Goal: Task Accomplishment & Management: Use online tool/utility

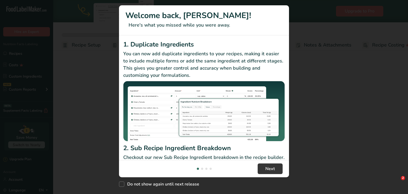
click at [22, 52] on div "New Features" at bounding box center [204, 97] width 408 height 194
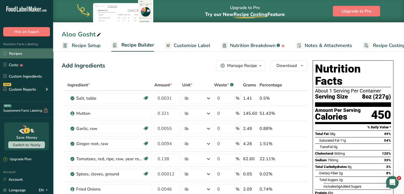
click at [28, 52] on link "Recipes" at bounding box center [26, 53] width 53 height 10
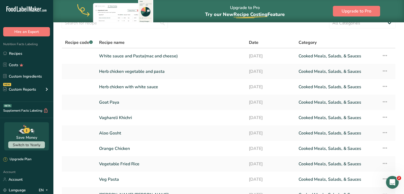
scroll to position [30, 0]
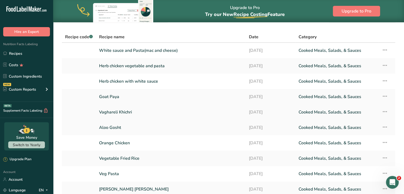
click at [130, 110] on link "Vaghareli Khichri" at bounding box center [170, 111] width 143 height 11
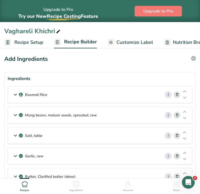
click at [104, 97] on div "Basmati Rice" at bounding box center [84, 94] width 152 height 16
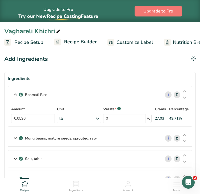
click at [85, 118] on div "lb" at bounding box center [79, 118] width 44 height 9
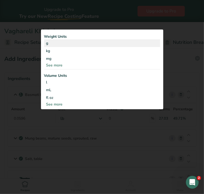
click at [61, 43] on div "g" at bounding box center [102, 43] width 116 height 8
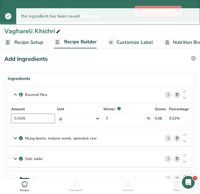
click at [36, 119] on input "0.0596" at bounding box center [33, 118] width 44 height 9
drag, startPoint x: 36, startPoint y: 119, endPoint x: 0, endPoint y: 123, distance: 36.5
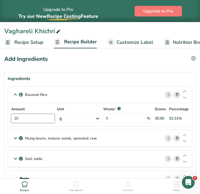
type input "30"
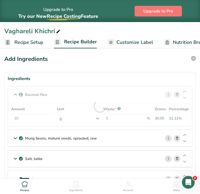
click at [195, 115] on section "Ingredients Basmati Rice i Amount 30 Unit g Weight Units g kg mg See more Volum…" at bounding box center [99, 171] width 191 height 198
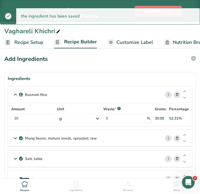
click at [137, 157] on div "Salt, table" at bounding box center [84, 158] width 152 height 16
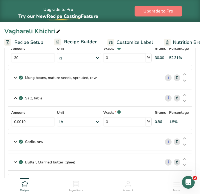
scroll to position [64, 0]
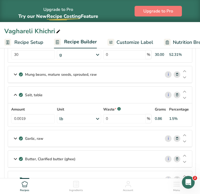
click at [75, 116] on div "lb" at bounding box center [79, 118] width 44 height 9
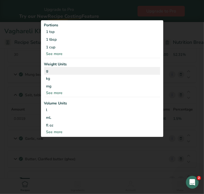
click at [59, 72] on div "g" at bounding box center [102, 71] width 116 height 8
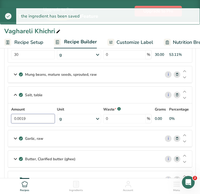
click at [38, 120] on input "0.0019" at bounding box center [33, 118] width 44 height 9
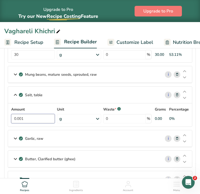
type input "0"
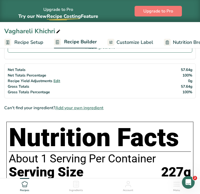
scroll to position [66, 0]
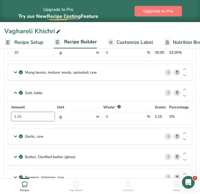
type input "1.15"
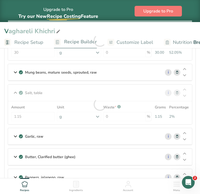
click at [195, 108] on section "Ingredients Basmati Rice i Amount 30 Unit g Weight Units g kg mg See more Volum…" at bounding box center [99, 116] width 191 height 221
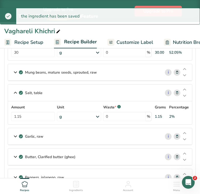
click at [87, 136] on div "Garlic, raw" at bounding box center [84, 136] width 152 height 16
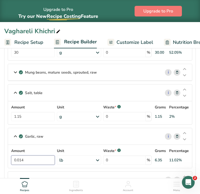
click at [47, 161] on input "0.014" at bounding box center [33, 159] width 44 height 9
click at [89, 159] on div "Amount 0.014 Unit lb Portions 1 cup 1 tsp 1 clove See more Weight Units g kg mg…" at bounding box center [99, 156] width 177 height 17
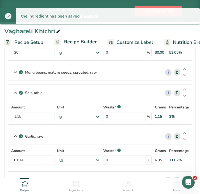
click at [95, 161] on div "lb" at bounding box center [79, 159] width 44 height 9
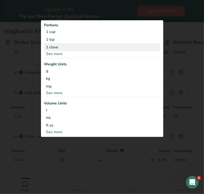
click at [72, 48] on div "1 clove" at bounding box center [102, 47] width 116 height 8
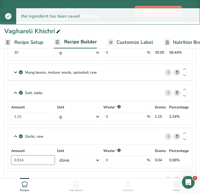
drag, startPoint x: 44, startPoint y: 161, endPoint x: 0, endPoint y: 150, distance: 45.0
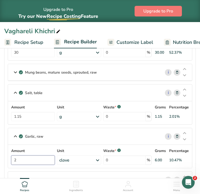
type input "2"
click at [194, 156] on section "Ingredients Basmati Rice i Amount 30 Unit g Weight Units g kg mg See more Volum…" at bounding box center [99, 128] width 191 height 244
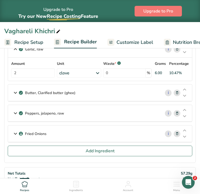
scroll to position [154, 0]
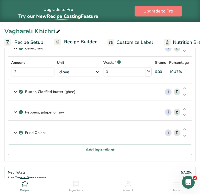
click at [117, 93] on div "Butter, Clarified butter (ghee)" at bounding box center [84, 91] width 152 height 16
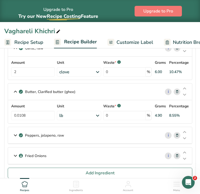
click at [94, 113] on div "lb" at bounding box center [79, 115] width 44 height 9
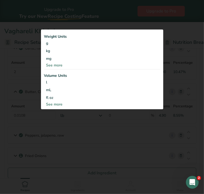
click at [72, 70] on div "Weight Units g kg mg See more Volume Units l Volume units require a density con…" at bounding box center [102, 69] width 122 height 80
click at [59, 65] on div "See more" at bounding box center [102, 65] width 116 height 6
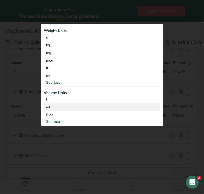
click at [56, 108] on div "mL" at bounding box center [102, 107] width 112 height 6
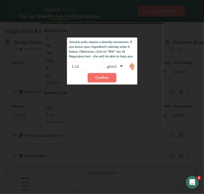
click at [99, 78] on span "Confirm" at bounding box center [101, 78] width 13 height 6
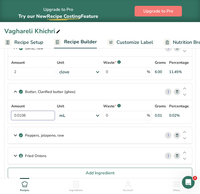
drag, startPoint x: 45, startPoint y: 115, endPoint x: 0, endPoint y: 108, distance: 46.3
drag, startPoint x: 33, startPoint y: 113, endPoint x: 0, endPoint y: 112, distance: 32.9
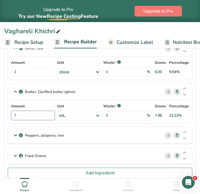
type input "7"
click at [141, 135] on div "Peppers, jalapeno, raw" at bounding box center [84, 135] width 152 height 16
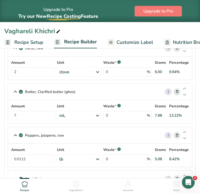
click at [95, 156] on icon at bounding box center [97, 159] width 6 height 10
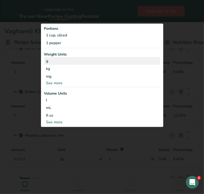
click at [71, 63] on div "g" at bounding box center [102, 61] width 116 height 8
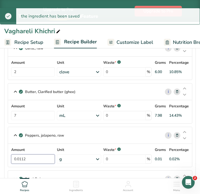
drag, startPoint x: 36, startPoint y: 157, endPoint x: 0, endPoint y: 157, distance: 36.1
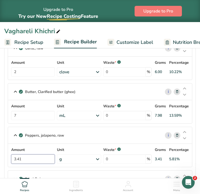
type input "3.41"
click at [193, 158] on section "Ingredients Basmati Rice i Amount 30 Unit g Weight Units g kg mg See more Volum…" at bounding box center [99, 63] width 191 height 290
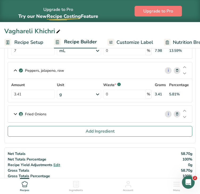
scroll to position [237, 0]
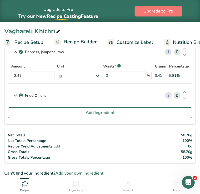
click at [116, 95] on div "Fried Onions" at bounding box center [84, 95] width 152 height 16
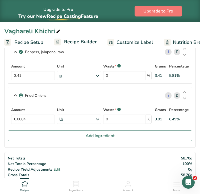
click at [90, 117] on div "lb" at bounding box center [79, 118] width 44 height 9
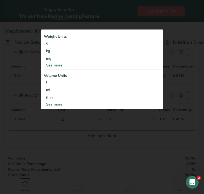
click at [67, 65] on div "See more" at bounding box center [102, 65] width 116 height 6
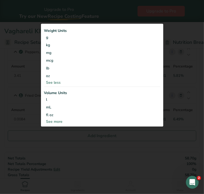
click at [54, 119] on div "See more" at bounding box center [102, 122] width 116 height 6
select select "22"
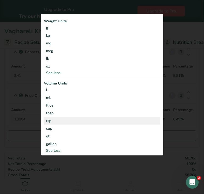
click at [53, 120] on div "tsp" at bounding box center [102, 121] width 112 height 6
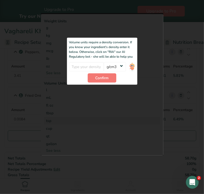
click at [144, 93] on div at bounding box center [102, 84] width 122 height 142
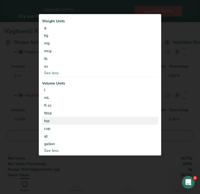
click at [93, 122] on div "tsp" at bounding box center [100, 121] width 112 height 6
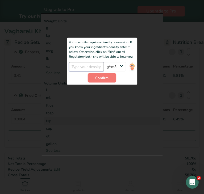
click at [87, 64] on input "number" at bounding box center [86, 66] width 35 height 9
type input "0.92"
click at [100, 78] on span "Confirm" at bounding box center [101, 78] width 13 height 6
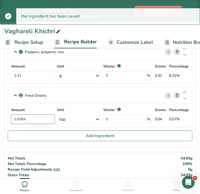
click at [41, 120] on input "0.0084" at bounding box center [33, 118] width 44 height 9
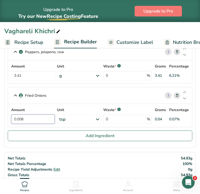
type input "0"
type input "0.25"
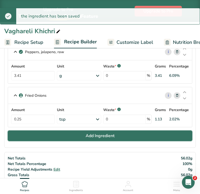
click at [143, 135] on button "Add Ingredient" at bounding box center [100, 135] width 184 height 11
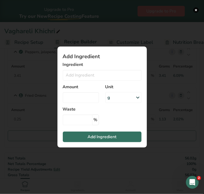
click at [185, 126] on div "Add ingredient modal" at bounding box center [102, 97] width 204 height 194
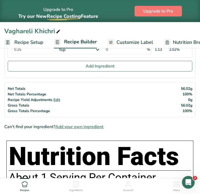
scroll to position [310, 0]
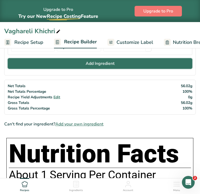
click at [150, 59] on button "Add Ingredient" at bounding box center [100, 63] width 184 height 11
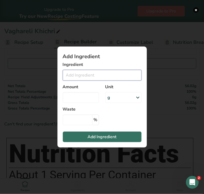
click at [121, 78] on input "Add ingredient modal" at bounding box center [102, 75] width 79 height 11
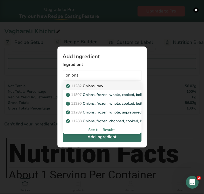
click at [112, 88] on div "11282 Onions, raw" at bounding box center [98, 86] width 62 height 6
type input "Onions, raw"
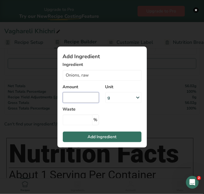
click at [85, 97] on input "Add ingredient modal" at bounding box center [81, 97] width 36 height 11
type input "31"
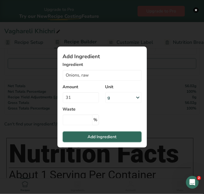
click at [97, 140] on span "Add Ingredient" at bounding box center [101, 137] width 29 height 6
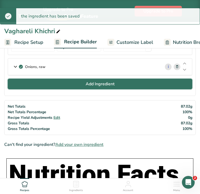
click at [108, 83] on span "Add Ingredient" at bounding box center [100, 84] width 29 height 6
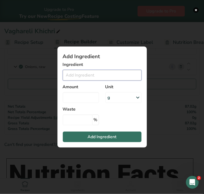
click at [93, 73] on input "Add ingredient modal" at bounding box center [102, 75] width 79 height 11
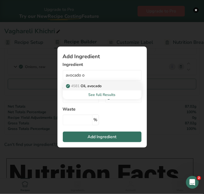
click at [97, 88] on p "4581 Oil, avocado" at bounding box center [84, 86] width 35 height 6
type input "Oil, avocado"
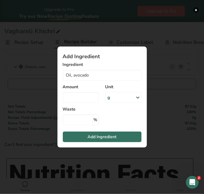
click at [114, 96] on div "g" at bounding box center [123, 97] width 36 height 11
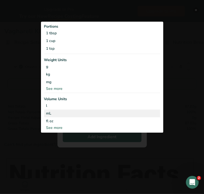
click at [83, 112] on div "mL" at bounding box center [102, 113] width 112 height 6
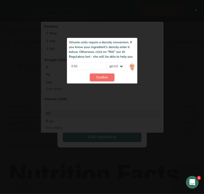
click at [99, 80] on button "Confirm" at bounding box center [101, 78] width 25 height 8
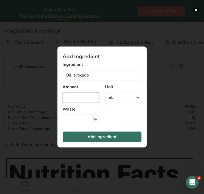
click at [79, 96] on input "Add ingredient modal" at bounding box center [81, 97] width 36 height 11
type input "11.3"
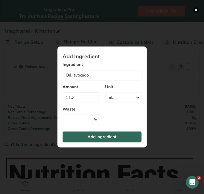
click at [95, 140] on span "Add Ingredient" at bounding box center [101, 137] width 29 height 6
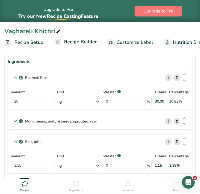
scroll to position [9, 0]
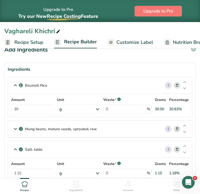
click at [80, 126] on p "Mung beans, mature seeds, sprouted, raw" at bounding box center [61, 129] width 72 height 6
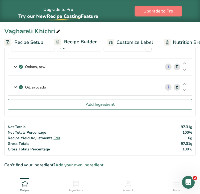
scroll to position [334, 0]
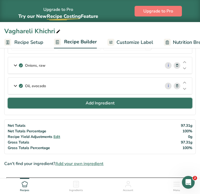
click at [139, 98] on button "Add Ingredient" at bounding box center [100, 103] width 184 height 11
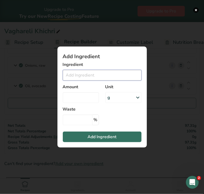
click at [105, 74] on input "Add ingredient modal" at bounding box center [102, 75] width 79 height 11
type input "s"
type input "moong dal"
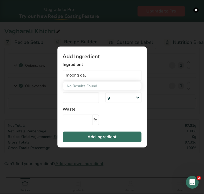
click at [153, 89] on div "Add Ingredient Ingredient moong dal No Results Found Amount Unit g Weight Units…" at bounding box center [102, 97] width 106 height 118
click at [155, 97] on div "Add ingredient modal" at bounding box center [102, 97] width 204 height 194
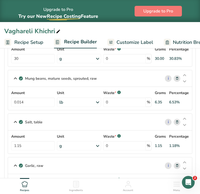
scroll to position [57, 0]
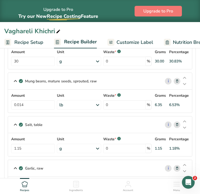
click at [79, 79] on p "Mung beans, mature seeds, sprouted, raw" at bounding box center [61, 81] width 72 height 6
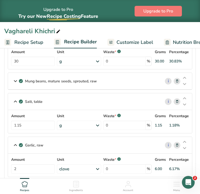
click at [79, 79] on p "Mung beans, mature seeds, sprouted, raw" at bounding box center [61, 81] width 72 height 6
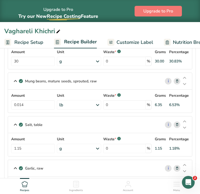
click at [92, 102] on div "lb" at bounding box center [79, 104] width 44 height 9
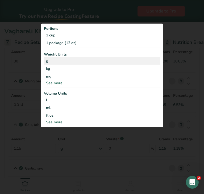
click at [70, 61] on div "g" at bounding box center [102, 61] width 116 height 8
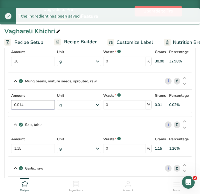
drag, startPoint x: 27, startPoint y: 105, endPoint x: 0, endPoint y: 106, distance: 27.6
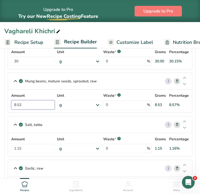
type input "8.53"
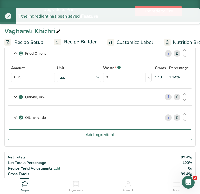
scroll to position [305, 0]
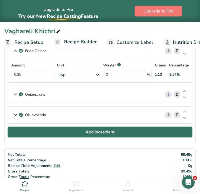
click at [134, 130] on button "Add Ingredient" at bounding box center [100, 132] width 184 height 11
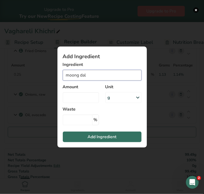
drag, startPoint x: 102, startPoint y: 72, endPoint x: 50, endPoint y: 72, distance: 52.3
click at [50, 72] on div "Add Ingredient Ingredient moong dal No Results Found Amount Unit g Weight Units…" at bounding box center [102, 97] width 106 height 118
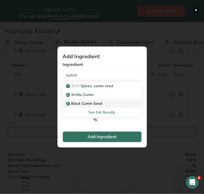
click at [88, 106] on p "Black Cumin Seed" at bounding box center [84, 104] width 35 height 6
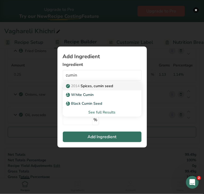
click at [110, 85] on p "2014 Spices, cumin seed" at bounding box center [90, 86] width 46 height 6
type input "Spices, cumin seed"
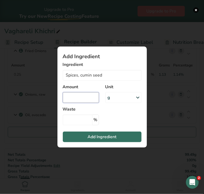
click at [89, 99] on input "Add ingredient modal" at bounding box center [81, 97] width 36 height 11
type input "1.75"
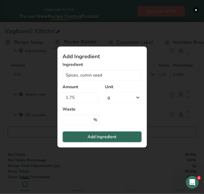
click at [105, 134] on span "Add Ingredient" at bounding box center [101, 137] width 29 height 6
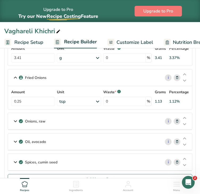
scroll to position [279, 0]
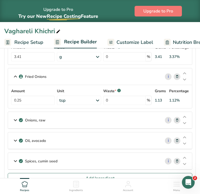
click at [102, 114] on div "Onions, raw" at bounding box center [84, 120] width 152 height 16
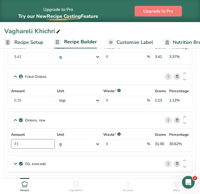
click at [38, 144] on input "31" at bounding box center [33, 143] width 44 height 9
type input "3"
type input "20"
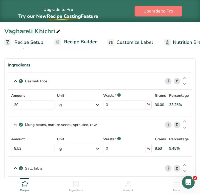
scroll to position [0, 0]
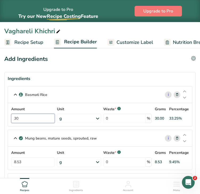
drag, startPoint x: 23, startPoint y: 116, endPoint x: 11, endPoint y: 116, distance: 12.5
click at [11, 116] on input "30" at bounding box center [33, 118] width 44 height 9
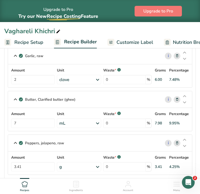
type input "20"
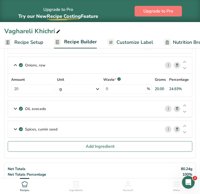
scroll to position [336, 0]
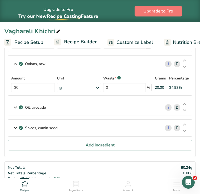
click at [39, 87] on input "20" at bounding box center [33, 87] width 44 height 9
drag, startPoint x: 39, startPoint y: 87, endPoint x: 13, endPoint y: 88, distance: 26.6
click at [13, 88] on input "20" at bounding box center [33, 87] width 44 height 9
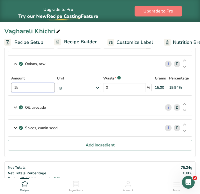
type input "15"
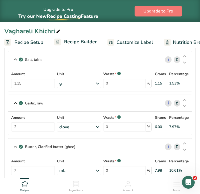
scroll to position [9, 0]
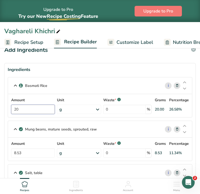
click at [36, 106] on input "20" at bounding box center [33, 109] width 44 height 9
type input "2"
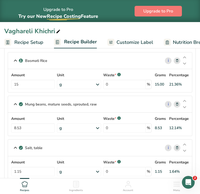
scroll to position [29, 0]
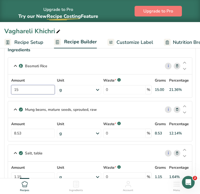
click at [29, 92] on input "15" at bounding box center [33, 89] width 44 height 9
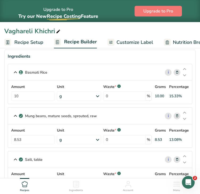
scroll to position [0, 0]
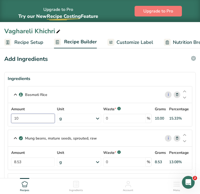
drag, startPoint x: 31, startPoint y: 120, endPoint x: 3, endPoint y: 120, distance: 27.6
type input "30"
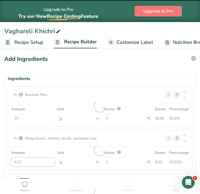
drag, startPoint x: 37, startPoint y: 165, endPoint x: 5, endPoint y: 164, distance: 32.7
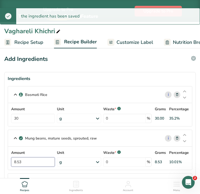
type input "2"
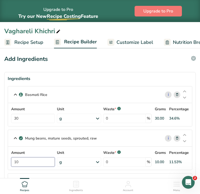
type input "10"
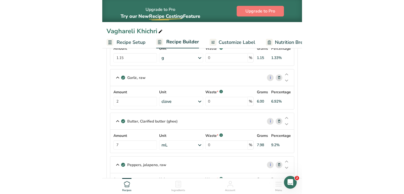
scroll to position [146, 0]
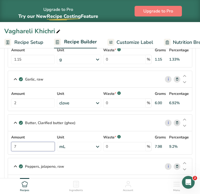
click at [19, 146] on input "7" at bounding box center [33, 146] width 44 height 9
type input "4"
click at [73, 146] on div "Amount 4 Unit mL Weight Units g kg mg mcg lb oz See less Volume Units l Volume …" at bounding box center [99, 142] width 177 height 17
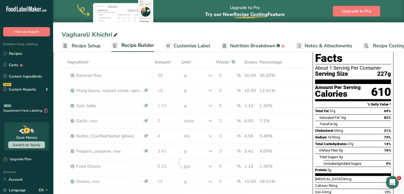
scroll to position [0, 0]
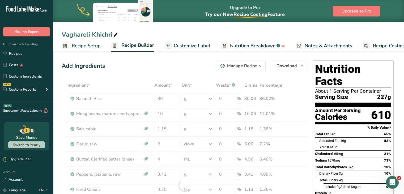
click at [242, 47] on span "Nutrition Breakdown" at bounding box center [252, 45] width 45 height 7
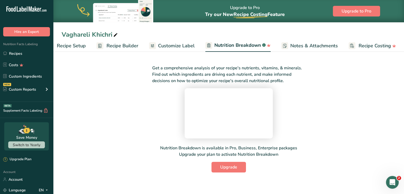
click at [180, 47] on span "Customize Label" at bounding box center [176, 45] width 37 height 7
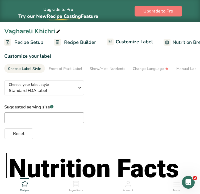
click at [75, 41] on span "Recipe Builder" at bounding box center [80, 42] width 32 height 7
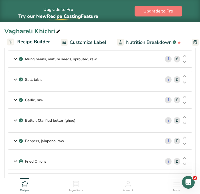
scroll to position [61, 0]
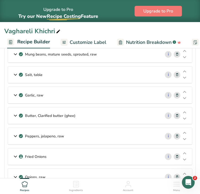
click at [123, 75] on div "Salt, table" at bounding box center [84, 74] width 152 height 16
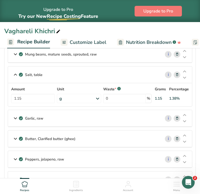
click at [98, 137] on div "Butter, Clarified butter (ghee)" at bounding box center [84, 138] width 152 height 16
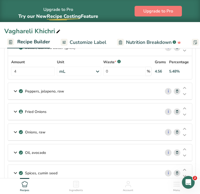
scroll to position [151, 0]
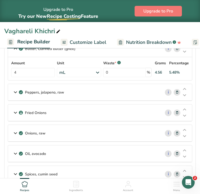
click at [77, 148] on div "Oil, avocado" at bounding box center [84, 153] width 152 height 16
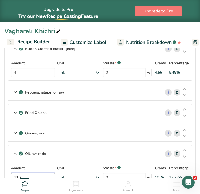
click at [37, 174] on input "11.3" at bounding box center [33, 177] width 44 height 9
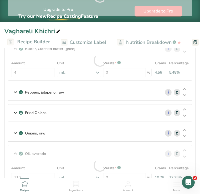
click at [93, 174] on div "Amount 11.3 Unit mL Portions 1 tbsp 1 cup 1 tsp Weight Units g kg mg See more V…" at bounding box center [99, 173] width 177 height 17
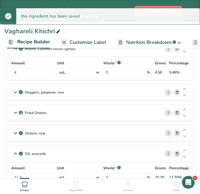
click at [95, 174] on icon at bounding box center [97, 178] width 6 height 10
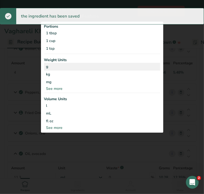
click at [71, 65] on div "g" at bounding box center [102, 67] width 116 height 8
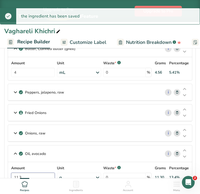
drag, startPoint x: 41, startPoint y: 173, endPoint x: 9, endPoint y: 173, distance: 32.1
click at [9, 173] on div "Amount 11.3 Unit g Portions 1 tbsp 1 cup 1 tsp Weight Units g kg mg See more Vo…" at bounding box center [100, 173] width 184 height 23
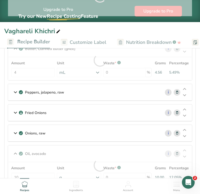
click at [194, 166] on section "Ingredients Basmati Rice i Amount 30 Unit g Weight Units g kg mg See more Volum…" at bounding box center [99, 73] width 191 height 305
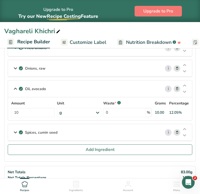
scroll to position [217, 0]
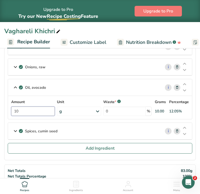
click at [35, 111] on input "10" at bounding box center [33, 110] width 44 height 9
type input "1"
type input "8"
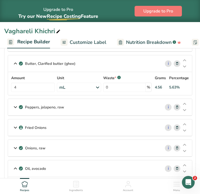
scroll to position [135, 0]
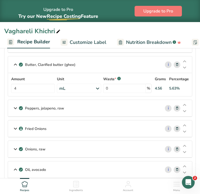
click at [110, 130] on div "Fried Onions" at bounding box center [84, 128] width 152 height 16
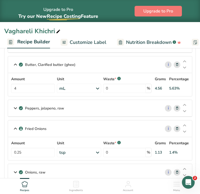
click at [108, 110] on div "Peppers, jalapeno, raw" at bounding box center [84, 108] width 152 height 16
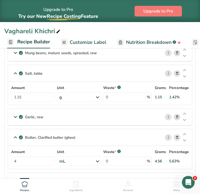
scroll to position [0, 0]
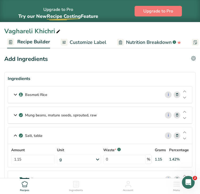
click at [51, 93] on div "Basmati Rice" at bounding box center [84, 94] width 152 height 16
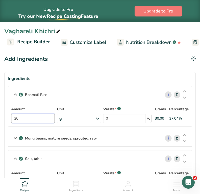
click at [34, 117] on input "30" at bounding box center [33, 118] width 44 height 9
type input "3"
click at [41, 119] on input "25" at bounding box center [33, 118] width 44 height 9
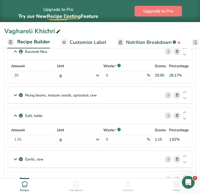
scroll to position [45, 0]
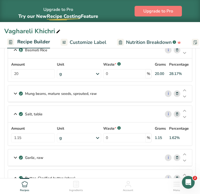
click at [39, 66] on label "Amount" at bounding box center [33, 65] width 44 height 6
click at [38, 70] on input "20" at bounding box center [33, 73] width 44 height 9
type input "2"
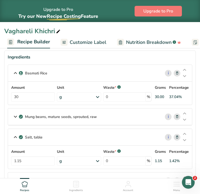
scroll to position [20, 0]
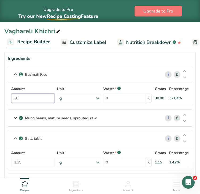
drag, startPoint x: 25, startPoint y: 101, endPoint x: 0, endPoint y: 99, distance: 25.5
type input "150"
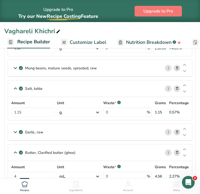
scroll to position [73, 0]
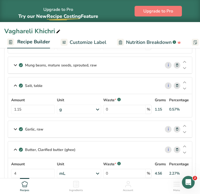
click at [143, 62] on div "Mung beans, mature seeds, sprouted, raw" at bounding box center [84, 65] width 152 height 16
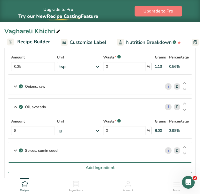
scroll to position [298, 0]
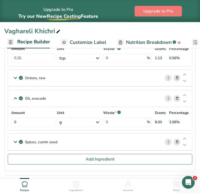
click at [137, 78] on div "Onions, raw" at bounding box center [84, 78] width 152 height 16
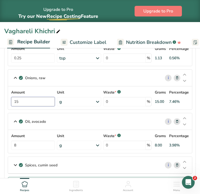
drag, startPoint x: 41, startPoint y: 103, endPoint x: 6, endPoint y: 106, distance: 35.7
type input "32"
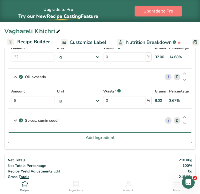
scroll to position [346, 0]
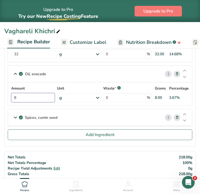
drag, startPoint x: 36, startPoint y: 95, endPoint x: 7, endPoint y: 100, distance: 28.8
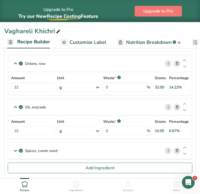
scroll to position [314, 0]
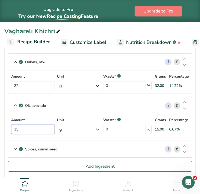
click at [27, 128] on input "15" at bounding box center [33, 129] width 44 height 9
type input "10"
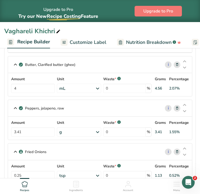
scroll to position [178, 0]
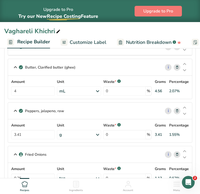
click at [82, 93] on div "mL" at bounding box center [79, 90] width 44 height 9
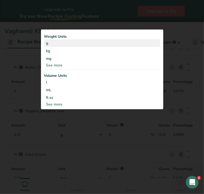
click at [61, 45] on div "g" at bounding box center [102, 43] width 116 height 8
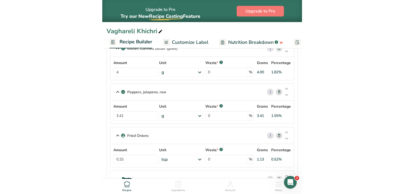
scroll to position [196, 0]
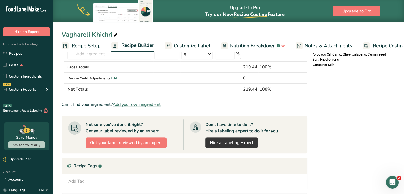
click at [183, 45] on span "Customize Label" at bounding box center [192, 45] width 37 height 7
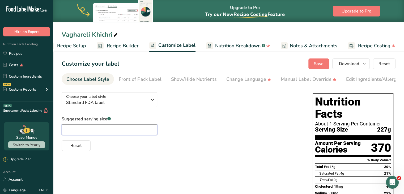
click at [108, 127] on input "text" at bounding box center [110, 129] width 96 height 11
type input "8oz"
click at [318, 65] on span "Save" at bounding box center [319, 64] width 10 height 6
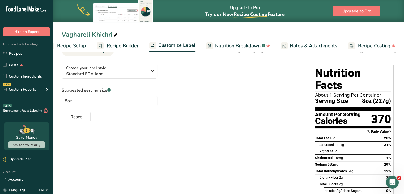
scroll to position [5, 0]
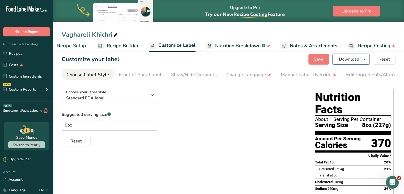
click at [351, 61] on span "Download" at bounding box center [349, 59] width 20 height 6
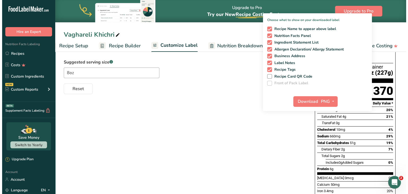
scroll to position [59, 0]
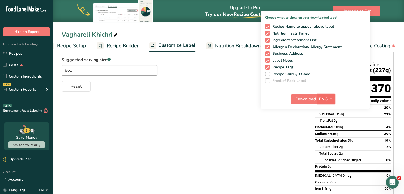
click at [327, 101] on span "PNG" at bounding box center [323, 99] width 9 height 6
click at [323, 136] on link "PDF" at bounding box center [326, 136] width 17 height 9
click at [301, 100] on span "Download" at bounding box center [306, 99] width 20 height 6
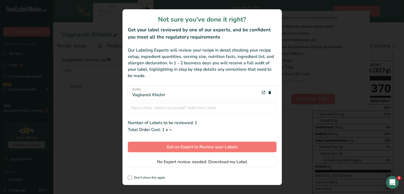
scroll to position [0, 11]
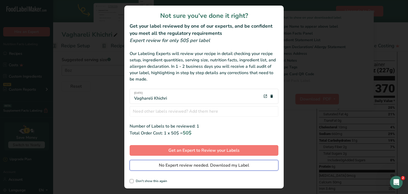
click at [205, 168] on span "No Expert review needed. Download my Label" at bounding box center [204, 165] width 90 height 6
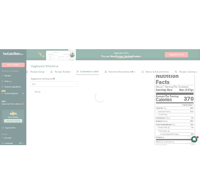
scroll to position [0, 0]
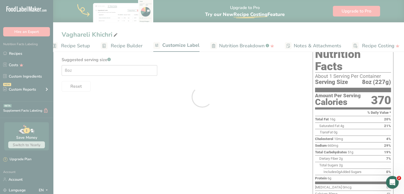
click at [21, 53] on div at bounding box center [202, 97] width 404 height 194
click at [209, 109] on div at bounding box center [202, 97] width 404 height 194
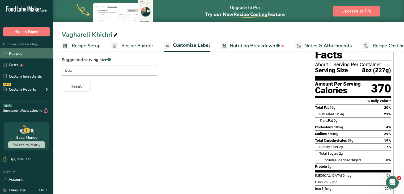
click at [31, 52] on link "Recipes" at bounding box center [26, 53] width 53 height 10
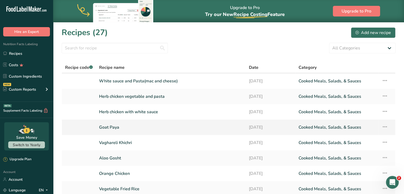
click at [116, 128] on link "Goat Paya" at bounding box center [170, 127] width 143 height 11
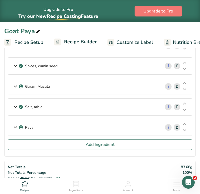
scroll to position [207, 0]
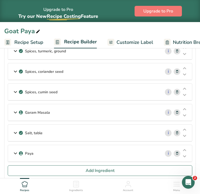
click at [103, 148] on div "Paya" at bounding box center [84, 153] width 152 height 16
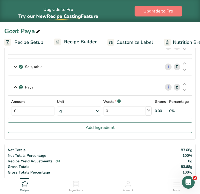
scroll to position [279, 0]
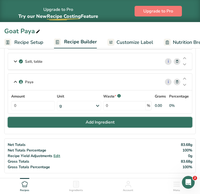
click at [105, 120] on span "Add Ingredient" at bounding box center [100, 122] width 29 height 6
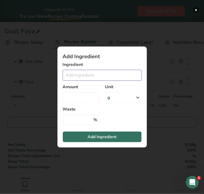
click at [84, 76] on input "Add ingredient modal" at bounding box center [102, 75] width 79 height 11
type input "g"
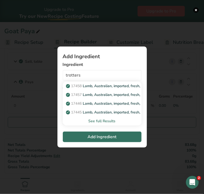
click at [103, 118] on div "See full Results" at bounding box center [102, 121] width 70 height 6
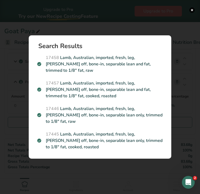
click at [135, 161] on div "Search results modal" at bounding box center [100, 97] width 200 height 194
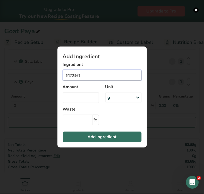
click at [82, 77] on input "trotters" at bounding box center [102, 75] width 79 height 11
drag, startPoint x: 82, startPoint y: 77, endPoint x: 42, endPoint y: 78, distance: 40.6
click at [42, 78] on div "Add Ingredient Ingredient trotters 17458 Lamb, Australian, imported, fresh, leg…" at bounding box center [102, 97] width 204 height 194
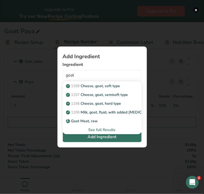
click at [99, 127] on div "See full Results" at bounding box center [102, 130] width 70 height 6
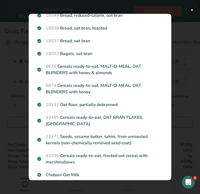
scroll to position [0, 0]
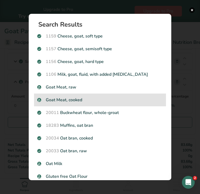
click at [116, 99] on p "Goat Meat, cooked" at bounding box center [99, 100] width 125 height 6
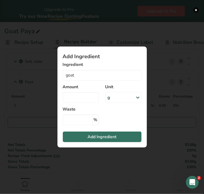
type input "Goat Meat, cooked"
click at [174, 130] on div "Add ingredient modal" at bounding box center [102, 97] width 204 height 194
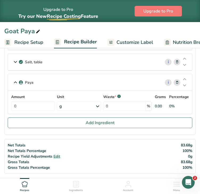
scroll to position [279, 0]
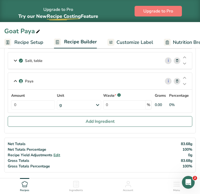
click at [176, 78] on icon at bounding box center [177, 81] width 4 height 6
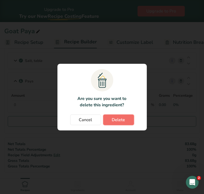
click at [126, 119] on button "Delete" at bounding box center [118, 119] width 31 height 11
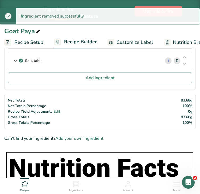
click at [93, 138] on span "Add your own ingredient" at bounding box center [79, 138] width 48 height 6
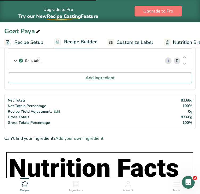
click at [85, 137] on span "Add your own ingredient" at bounding box center [79, 138] width 48 height 6
click at [84, 135] on span "Add your own ingredient" at bounding box center [79, 138] width 48 height 6
click at [79, 136] on span "Add your own ingredient" at bounding box center [79, 138] width 48 height 6
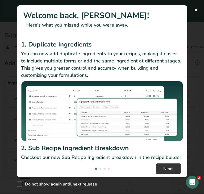
click at [195, 9] on button "New Features" at bounding box center [195, 9] width 5 height 5
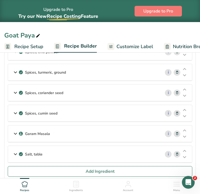
scroll to position [210, 0]
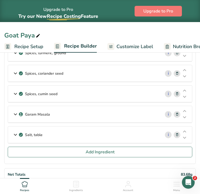
drag, startPoint x: 199, startPoint y: 69, endPoint x: 199, endPoint y: 78, distance: 8.8
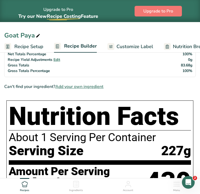
scroll to position [326, 0]
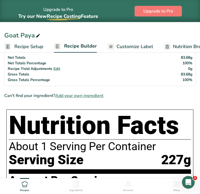
click at [76, 92] on span "Add your own ingredient" at bounding box center [79, 95] width 48 height 6
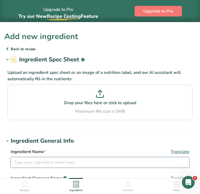
click at [76, 162] on input "text" at bounding box center [100, 162] width 178 height 11
type input "Paya"
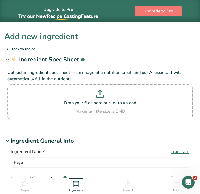
drag, startPoint x: 199, startPoint y: 66, endPoint x: 202, endPoint y: 79, distance: 13.7
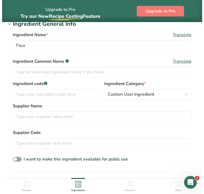
scroll to position [117, 0]
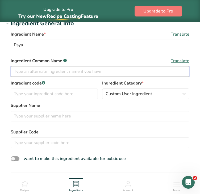
click at [146, 73] on input "text" at bounding box center [100, 71] width 178 height 11
type input "Goat Trotters"
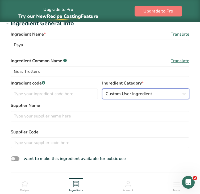
click at [132, 92] on span "Custom User Ingredient" at bounding box center [128, 94] width 46 height 6
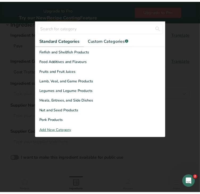
scroll to position [118, 0]
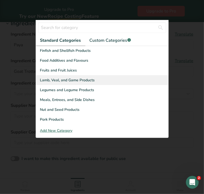
click at [87, 81] on span "Lamb, Veal, and Game Products" at bounding box center [67, 80] width 55 height 6
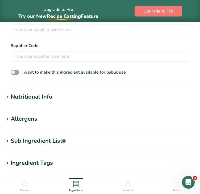
scroll to position [204, 0]
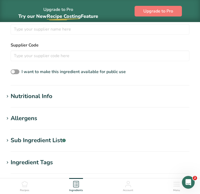
click at [165, 92] on h1 "Nutritional Info" at bounding box center [99, 96] width 191 height 9
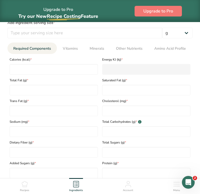
scroll to position [297, 0]
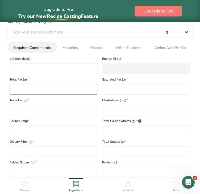
drag, startPoint x: 8, startPoint y: 57, endPoint x: 51, endPoint y: 88, distance: 53.7
click at [51, 88] on div "Calories (kcal) * Energy KJ (kj) * Total Fat (g) * Saturated Fat (g) * Trans Fa…" at bounding box center [99, 115] width 185 height 124
drag, startPoint x: 10, startPoint y: 57, endPoint x: 65, endPoint y: 76, distance: 57.9
click at [65, 76] on div "Calories (kcal) * Energy KJ (kj) * Total Fat (g) * Saturated Fat (g) * Trans Fa…" at bounding box center [99, 115] width 185 height 124
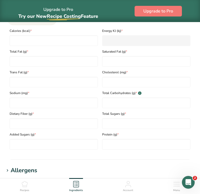
scroll to position [332, 0]
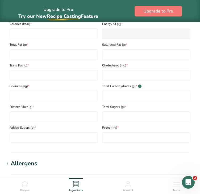
drag, startPoint x: 191, startPoint y: 145, endPoint x: 7, endPoint y: 77, distance: 195.9
click at [7, 83] on div "Serving Size .a-a{fill:#347362;}.b-a{fill:#fff;} Add ingredient serving size * …" at bounding box center [99, 59] width 191 height 173
drag, startPoint x: 8, startPoint y: 22, endPoint x: 20, endPoint y: 25, distance: 11.7
click at [20, 25] on div "Calories (kcal) *" at bounding box center [53, 28] width 92 height 21
click at [10, 24] on span "Calories (kcal) *" at bounding box center [54, 24] width 88 height 5
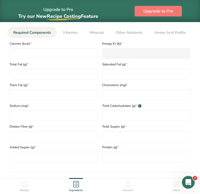
scroll to position [308, 0]
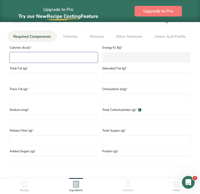
click at [84, 58] on input "number" at bounding box center [54, 57] width 88 height 11
type input "1"
type KJ "4.2"
type input "13"
type KJ "54.4"
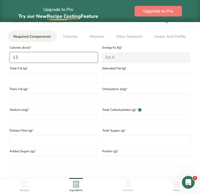
type input "130"
type KJ "543.9"
type input "130"
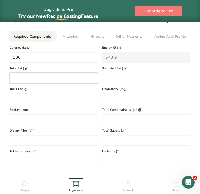
click at [74, 76] on Fat "number" at bounding box center [54, 78] width 88 height 11
type Fat "8"
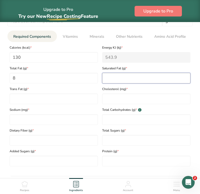
click at [109, 76] on Fat "number" at bounding box center [146, 78] width 88 height 11
type Fat "6"
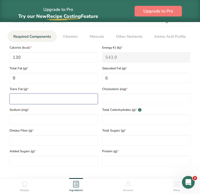
click at [68, 98] on Fat "number" at bounding box center [54, 98] width 88 height 11
type Fat "0"
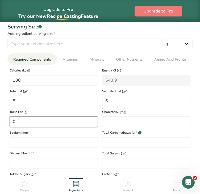
scroll to position [284, 0]
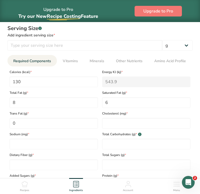
click at [192, 96] on div "Saturated Fat (g) * 6" at bounding box center [146, 97] width 92 height 21
drag, startPoint x: 32, startPoint y: 83, endPoint x: 8, endPoint y: 84, distance: 24.7
click at [8, 84] on div "Calories (kcal) * 130" at bounding box center [53, 76] width 92 height 21
type input "3"
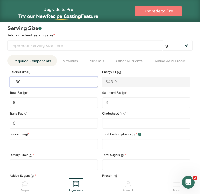
type KJ "12.6"
type input "30"
type KJ "125.5"
type input "300"
type KJ "1255.2"
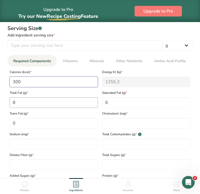
type input "300"
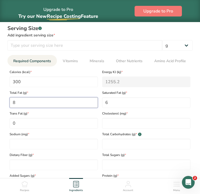
drag, startPoint x: 25, startPoint y: 100, endPoint x: 1, endPoint y: 102, distance: 23.7
click at [1, 102] on section "Add new ingredient Back to recipe Ingredient Spec Sheet .a-a{fill:#347362;}.b-a…" at bounding box center [100, 51] width 200 height 616
type Fat "24"
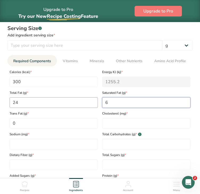
drag, startPoint x: 110, startPoint y: 106, endPoint x: 97, endPoint y: 103, distance: 13.8
click at [97, 103] on div "Calories (kcal) * 300 Energy KJ (kj) * 1255.2 Total Fat (g) * 24 Saturated Fat …" at bounding box center [99, 128] width 185 height 124
type Fat "10"
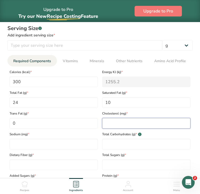
click at [119, 122] on input "number" at bounding box center [146, 123] width 88 height 11
type input "130"
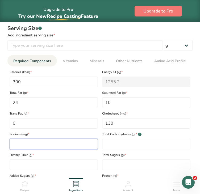
click at [82, 146] on input "number" at bounding box center [54, 144] width 88 height 11
type input "70"
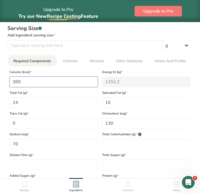
click at [61, 81] on input "300" at bounding box center [54, 81] width 88 height 11
type input "30"
type KJ "125.5"
type input "3"
type KJ "12.6"
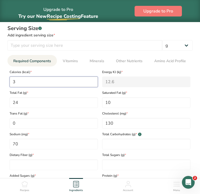
type input "0"
type KJ "0"
type input "2"
type KJ "8.4"
type input "20"
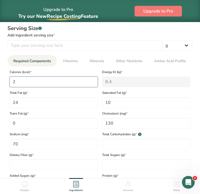
type KJ "83.7"
type input "200"
type KJ "836.8"
type input "200"
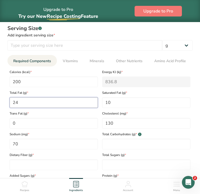
drag, startPoint x: 48, startPoint y: 105, endPoint x: 10, endPoint y: 104, distance: 38.3
click at [10, 104] on Fat "24" at bounding box center [54, 102] width 88 height 11
type Fat "14"
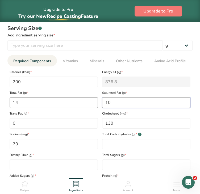
click at [92, 101] on div "Calories (kcal) * 200 Energy KJ (kj) * 836.8 Total Fat (g) * 14 Saturated Fat (…" at bounding box center [99, 128] width 185 height 124
type Fat "6"
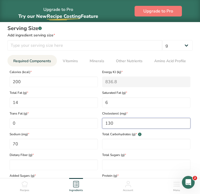
drag, startPoint x: 128, startPoint y: 125, endPoint x: 104, endPoint y: 124, distance: 23.6
click at [104, 124] on input "130" at bounding box center [146, 123] width 88 height 11
type input "100"
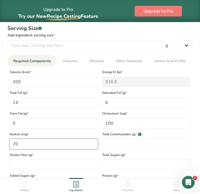
drag, startPoint x: 63, startPoint y: 147, endPoint x: 0, endPoint y: 144, distance: 63.0
click at [0, 144] on html "Upgrade to Pro Try our New Recipe Costing .a-29{fill:none;stroke-linecap:round;…" at bounding box center [100, 53] width 200 height 675
type input "0"
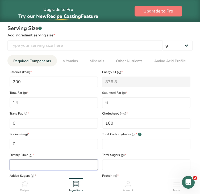
click at [21, 161] on Fiber "number" at bounding box center [54, 164] width 88 height 11
type Fiber "0"
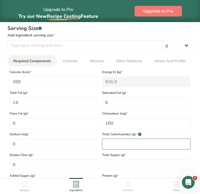
click at [131, 140] on Carbohydrates "number" at bounding box center [146, 144] width 88 height 11
type Carbohydrates "0"
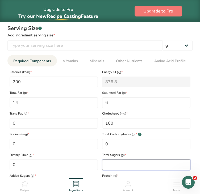
click at [131, 166] on Sugars "number" at bounding box center [146, 164] width 88 height 11
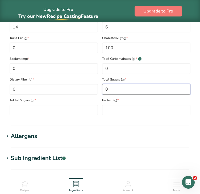
scroll to position [360, 0]
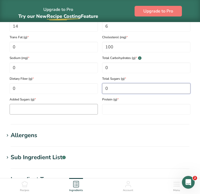
type Sugars "0"
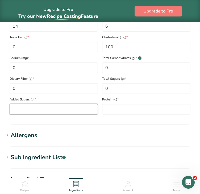
click at [66, 109] on Sugars "number" at bounding box center [54, 109] width 88 height 11
type Sugars "0"
click at [118, 108] on input "number" at bounding box center [146, 109] width 88 height 11
type input "20"
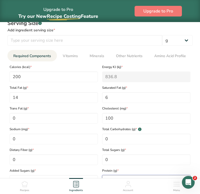
scroll to position [293, 0]
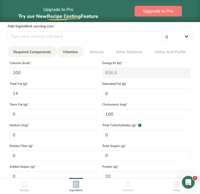
click at [74, 51] on span "Vitamins" at bounding box center [70, 52] width 15 height 6
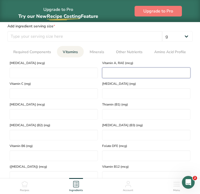
click at [119, 69] on RAE "number" at bounding box center [146, 72] width 88 height 11
type RAE "15"
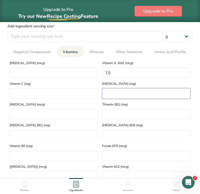
click at [125, 88] on E "number" at bounding box center [146, 93] width 88 height 11
type E "0.2"
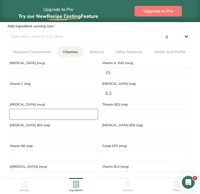
click at [54, 115] on K "number" at bounding box center [54, 114] width 88 height 11
type K "4"
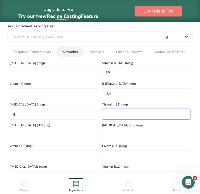
click at [116, 112] on \(B1\) "number" at bounding box center [146, 114] width 88 height 11
type \(B1\) "0.1"
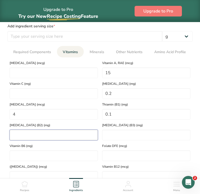
click at [63, 136] on \(B2\) "number" at bounding box center [54, 135] width 88 height 11
type \(B2\) "0.1"
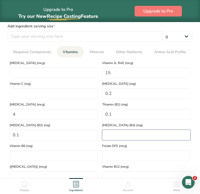
click at [112, 136] on \(B3\) "number" at bounding box center [146, 135] width 88 height 11
type \(B3\) "3"
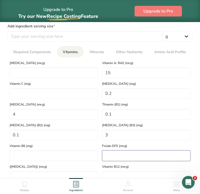
click at [119, 154] on DFE "number" at bounding box center [146, 155] width 88 height 11
type DFE "8"
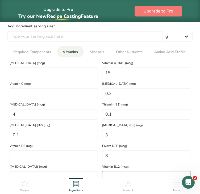
click at [133, 174] on B12 "number" at bounding box center [146, 176] width 88 height 11
type B12 "0.6"
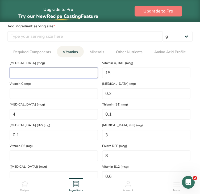
click at [83, 74] on D "number" at bounding box center [54, 72] width 88 height 11
type D "0"
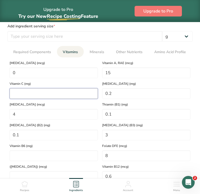
click at [71, 94] on C "number" at bounding box center [54, 93] width 88 height 11
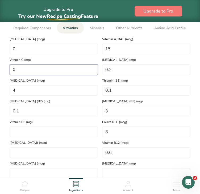
scroll to position [317, 0]
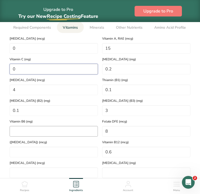
type C "0"
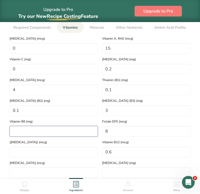
click at [62, 130] on B6 "number" at bounding box center [54, 131] width 88 height 11
type B6 "0.2"
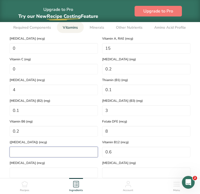
click at [53, 150] on Acid\) "number" at bounding box center [54, 152] width 88 height 11
type Acid\) "0"
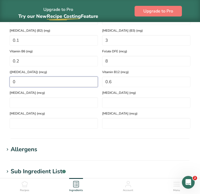
scroll to position [391, 0]
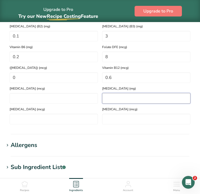
click at [135, 96] on acid "number" at bounding box center [146, 98] width 88 height 11
type acid "0"
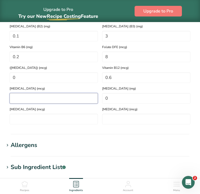
click at [71, 97] on input "number" at bounding box center [54, 98] width 88 height 11
type input "0"
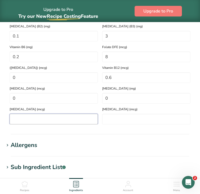
click at [65, 121] on Carotene "number" at bounding box center [54, 119] width 88 height 11
type Carotene "0"
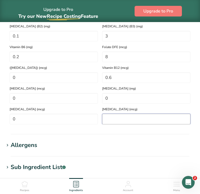
click at [117, 120] on input "number" at bounding box center [146, 119] width 88 height 11
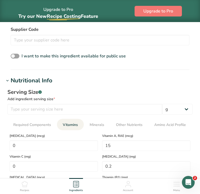
scroll to position [218, 0]
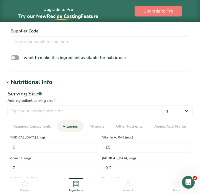
type input "0"
click at [93, 133] on div "[MEDICAL_DATA] (mcg) 0" at bounding box center [53, 142] width 92 height 21
click at [94, 129] on span "Minerals" at bounding box center [96, 126] width 15 height 6
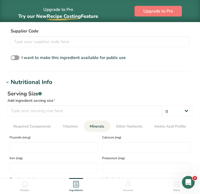
drag, startPoint x: 198, startPoint y: 78, endPoint x: 199, endPoint y: 93, distance: 14.4
click at [199, 93] on section "Add new ingredient Back to recipe Ingredient Spec Sheet .a-a{fill:#347362;}.b-a…" at bounding box center [100, 126] width 200 height 636
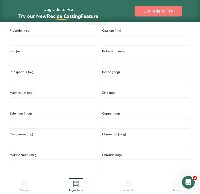
scroll to position [327, 0]
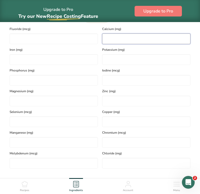
click at [145, 38] on input "number" at bounding box center [146, 38] width 88 height 11
type input "20"
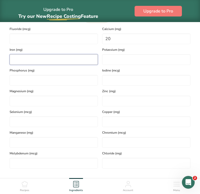
click at [87, 59] on input "number" at bounding box center [54, 59] width 88 height 11
type input "3"
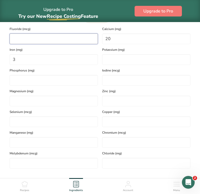
click at [82, 40] on input "number" at bounding box center [54, 38] width 88 height 11
type input "0"
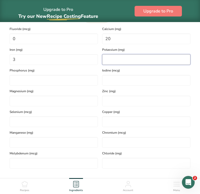
click at [134, 60] on input "number" at bounding box center [146, 59] width 88 height 11
type input "0"
type input "220"
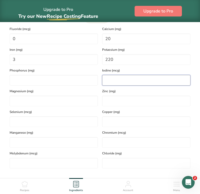
click at [129, 78] on input "number" at bounding box center [146, 80] width 88 height 11
type input "0"
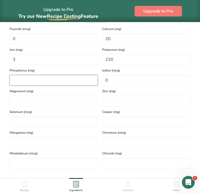
click at [73, 79] on input "number" at bounding box center [54, 80] width 88 height 11
type input "130"
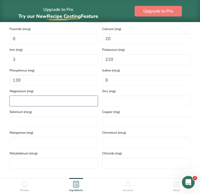
click at [57, 98] on input "number" at bounding box center [54, 101] width 88 height 11
type input "22"
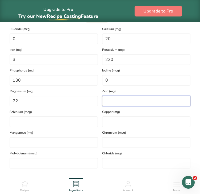
click at [119, 102] on input "number" at bounding box center [146, 101] width 88 height 11
type input "3"
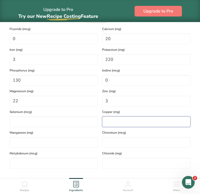
click at [121, 121] on input "number" at bounding box center [146, 121] width 88 height 11
type input "0.2"
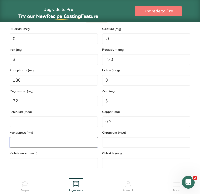
click at [62, 139] on input "number" at bounding box center [54, 142] width 88 height 11
type input "0.04"
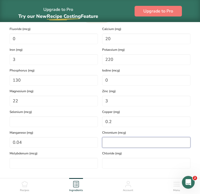
click at [119, 137] on input "number" at bounding box center [146, 142] width 88 height 11
type input "0"
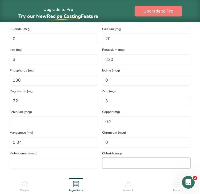
click at [124, 164] on input "number" at bounding box center [146, 163] width 88 height 11
type input "0"
click at [74, 170] on div "Serving Size .a-a{fill:#347362;}.b-a{fill:#fff;} Add ingredient serving size * …" at bounding box center [99, 74] width 191 height 193
click at [74, 166] on input "number" at bounding box center [54, 163] width 88 height 11
type input "0"
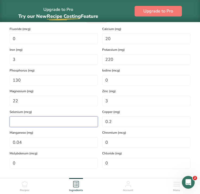
click at [58, 121] on input "number" at bounding box center [54, 121] width 88 height 11
type input "0"
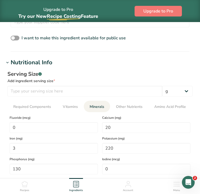
scroll to position [240, 0]
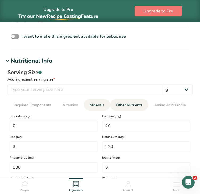
type input "5"
click at [133, 106] on span "Other Nutrients" at bounding box center [129, 105] width 27 height 6
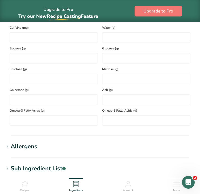
scroll to position [449, 0]
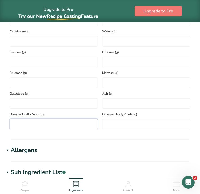
click at [76, 121] on Acids "number" at bounding box center [54, 124] width 88 height 11
type Acids "0.15"
click at [127, 119] on Acids "number" at bounding box center [146, 124] width 88 height 11
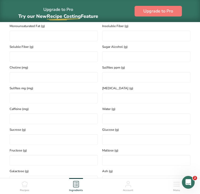
scroll to position [366, 0]
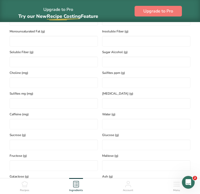
type Acids "2"
drag, startPoint x: 198, startPoint y: 112, endPoint x: 197, endPoint y: 87, distance: 25.0
click at [197, 87] on section "Add new ingredient Back to recipe Ingredient Spec Sheet .a-a{fill:#347362;}.b-a…" at bounding box center [100, 20] width 200 height 719
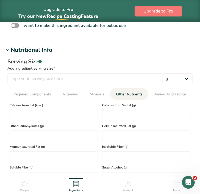
scroll to position [240, 0]
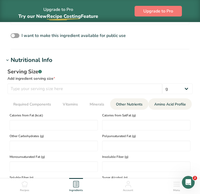
click at [160, 104] on span "Amino Acid Profile" at bounding box center [170, 104] width 32 height 6
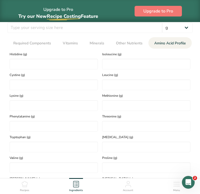
scroll to position [301, 0]
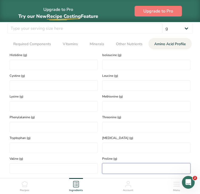
click at [157, 168] on input "number" at bounding box center [146, 168] width 88 height 11
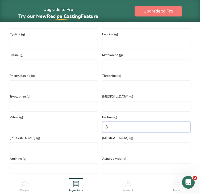
scroll to position [343, 0]
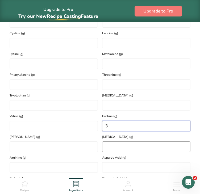
type input "3"
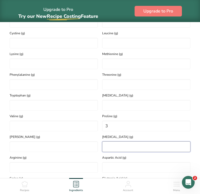
click at [167, 149] on input "number" at bounding box center [146, 146] width 88 height 11
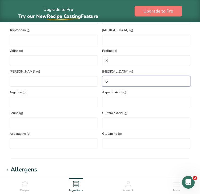
scroll to position [409, 0]
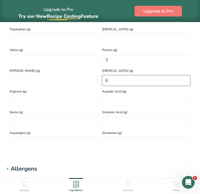
type input "6"
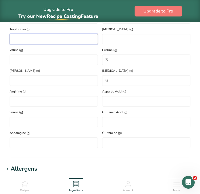
click at [48, 42] on input "number" at bounding box center [54, 39] width 88 height 11
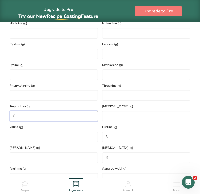
scroll to position [330, 0]
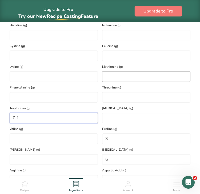
type input "0.1"
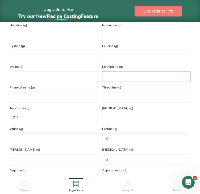
click at [150, 74] on input "number" at bounding box center [146, 76] width 88 height 11
type input "0.4"
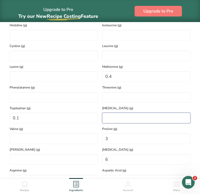
click at [143, 113] on input "number" at bounding box center [146, 118] width 88 height 11
type input "0.5"
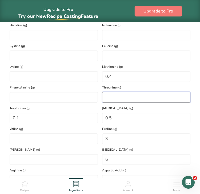
click at [142, 97] on input "number" at bounding box center [146, 97] width 88 height 11
type input "0.5"
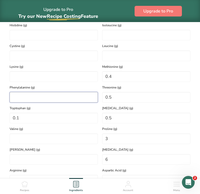
click at [89, 101] on input "number" at bounding box center [54, 97] width 88 height 11
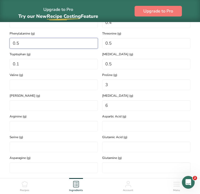
scroll to position [386, 0]
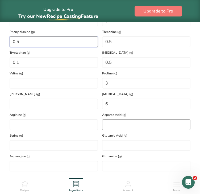
type input "0.5"
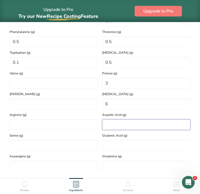
click at [161, 126] on Acid "number" at bounding box center [146, 124] width 88 height 11
type Acid "0.9"
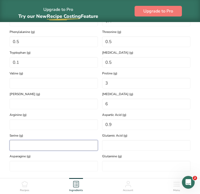
click at [45, 145] on input "number" at bounding box center [54, 145] width 88 height 11
type input "0.9"
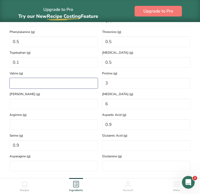
click at [72, 86] on input "number" at bounding box center [54, 83] width 88 height 11
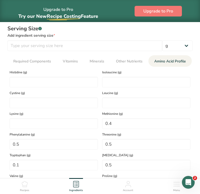
scroll to position [276, 0]
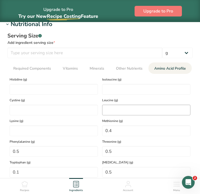
type input "0.7"
click at [157, 112] on input "number" at bounding box center [146, 110] width 88 height 11
type input "0.9"
click at [61, 136] on div "Phenylalanine (g) 0.5" at bounding box center [53, 146] width 92 height 21
click at [62, 127] on input "number" at bounding box center [54, 130] width 88 height 11
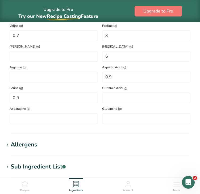
scroll to position [432, 0]
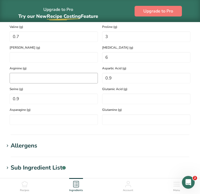
type input "1.2"
click at [55, 79] on input "number" at bounding box center [54, 78] width 88 height 11
type input "1.2"
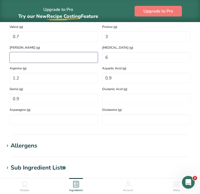
click at [55, 57] on input "number" at bounding box center [54, 57] width 88 height 11
type input "2"
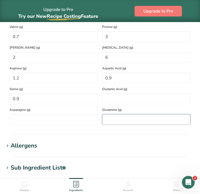
click at [164, 123] on input "number" at bounding box center [146, 119] width 88 height 11
type input "2.5"
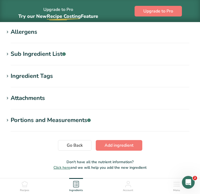
scroll to position [528, 0]
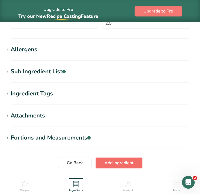
click at [117, 162] on span "Add ingredient" at bounding box center [118, 163] width 29 height 6
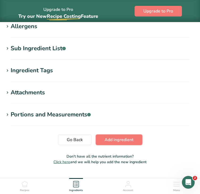
scroll to position [373, 0]
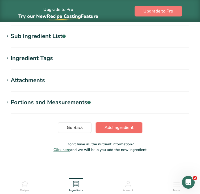
click at [113, 124] on span "Add ingredient" at bounding box center [118, 127] width 29 height 6
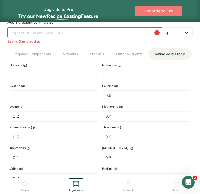
scroll to position [99, 0]
click at [136, 35] on input "number" at bounding box center [84, 33] width 155 height 11
click at [134, 35] on input "number" at bounding box center [84, 33] width 155 height 11
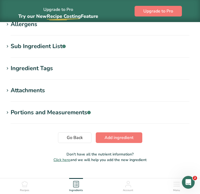
scroll to position [367, 0]
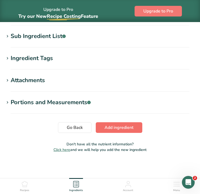
type input "225"
click at [133, 130] on button "Add ingredient" at bounding box center [119, 127] width 46 height 11
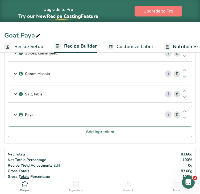
scroll to position [253, 0]
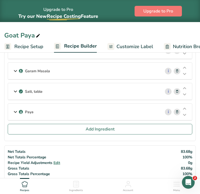
click at [130, 105] on div "Paya" at bounding box center [84, 112] width 152 height 16
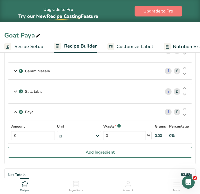
click at [92, 134] on div "g" at bounding box center [79, 135] width 44 height 9
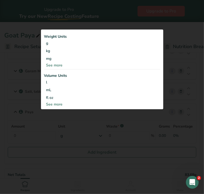
click at [62, 66] on div "See more" at bounding box center [102, 65] width 116 height 6
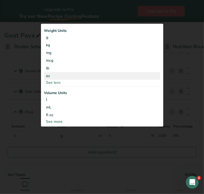
click at [57, 74] on div "oz" at bounding box center [102, 76] width 116 height 8
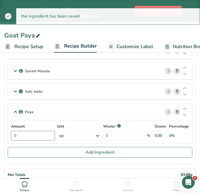
click at [39, 134] on input "0" at bounding box center [33, 135] width 44 height 9
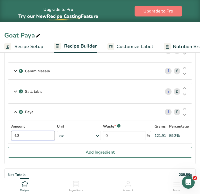
type input "4.3"
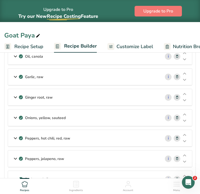
scroll to position [37, 0]
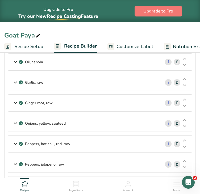
click at [106, 83] on div "Garlic, raw" at bounding box center [84, 82] width 152 height 16
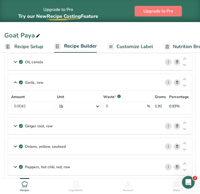
click at [91, 106] on div "lb" at bounding box center [79, 105] width 44 height 9
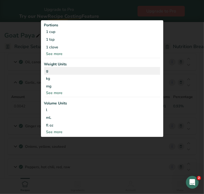
click at [74, 73] on div "g" at bounding box center [102, 71] width 116 height 8
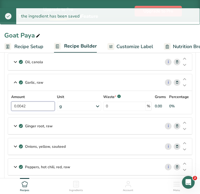
drag, startPoint x: 23, startPoint y: 109, endPoint x: 0, endPoint y: 111, distance: 23.2
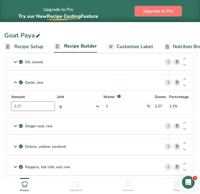
type input "2.27"
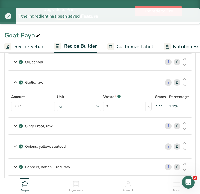
click at [114, 125] on div "Ginger root, raw" at bounding box center [84, 126] width 152 height 16
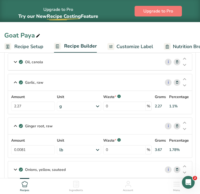
click at [93, 149] on div "lb" at bounding box center [79, 149] width 44 height 9
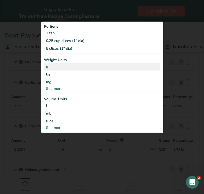
click at [71, 69] on div "g" at bounding box center [102, 67] width 116 height 8
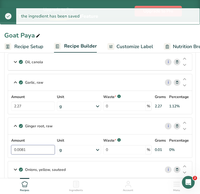
drag, startPoint x: 37, startPoint y: 149, endPoint x: 0, endPoint y: 151, distance: 37.2
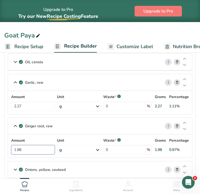
type input "1.98"
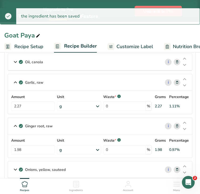
click at [133, 168] on div "Onions, yellow, sauteed" at bounding box center [84, 169] width 152 height 16
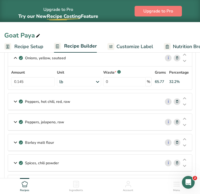
scroll to position [131, 0]
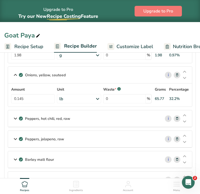
click at [97, 99] on icon at bounding box center [97, 99] width 6 height 10
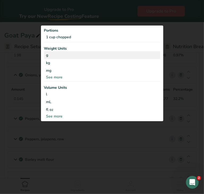
click at [63, 57] on div "g" at bounding box center [102, 55] width 116 height 8
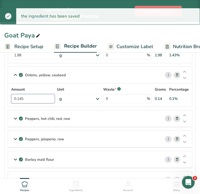
drag, startPoint x: 18, startPoint y: 100, endPoint x: 6, endPoint y: 101, distance: 12.2
click at [6, 101] on section "Ingredients Oil, canola i Amount 0.0138 Unit lb Portions 1 tbsp 1 cup 1 tsp Wei…" at bounding box center [99, 150] width 191 height 410
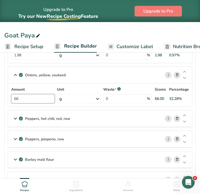
type input "66"
click at [194, 100] on section "Ingredients Oil, canola i Amount 0.0138 Unit lb Portions 1 tbsp 1 cup 1 tsp Wei…" at bounding box center [99, 150] width 191 height 410
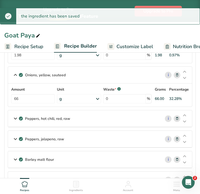
click at [129, 118] on div "Peppers, hot chili, red, raw" at bounding box center [84, 118] width 152 height 16
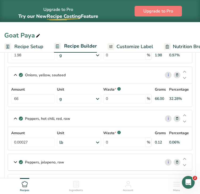
click at [84, 142] on div "lb" at bounding box center [79, 142] width 44 height 9
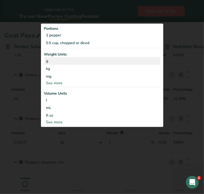
click at [69, 60] on div "g" at bounding box center [102, 61] width 116 height 8
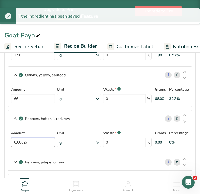
drag, startPoint x: 44, startPoint y: 142, endPoint x: 3, endPoint y: 143, distance: 40.6
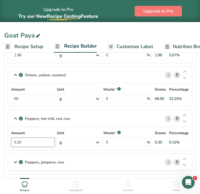
type input "0.30"
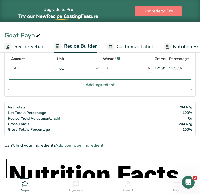
scroll to position [394, 0]
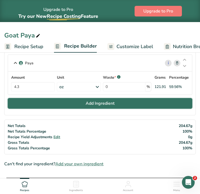
click at [153, 104] on button "Add Ingredient" at bounding box center [100, 103] width 184 height 11
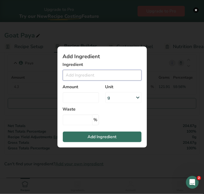
click at [106, 77] on input "Add ingredient modal" at bounding box center [102, 75] width 79 height 11
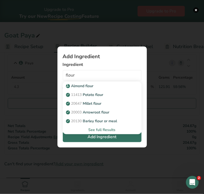
click at [101, 130] on div "See full Results" at bounding box center [102, 130] width 70 height 6
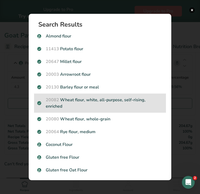
click at [99, 100] on p "20082 Wheat flour, white, all-purpose, self-rising, enriched" at bounding box center [99, 103] width 125 height 13
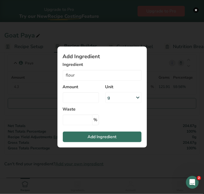
type input "Wheat flour, white, all-purpose, self-rising, enriched"
click at [95, 99] on input "Add ingredient modal" at bounding box center [81, 97] width 36 height 11
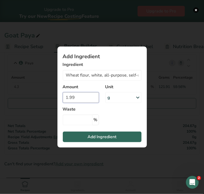
type input "1.99"
click at [93, 138] on span "Add Ingredient" at bounding box center [101, 137] width 29 height 6
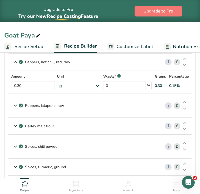
scroll to position [186, 0]
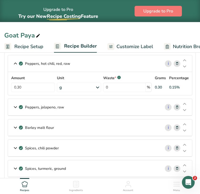
click at [125, 105] on div "Peppers, jalapeno, raw" at bounding box center [84, 107] width 152 height 16
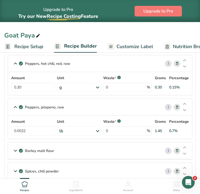
click at [92, 129] on div "lb" at bounding box center [79, 130] width 44 height 9
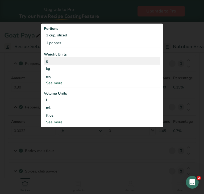
click at [64, 58] on div "g" at bounding box center [102, 61] width 116 height 8
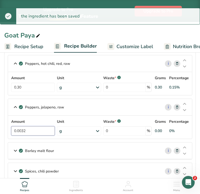
drag, startPoint x: 27, startPoint y: 130, endPoint x: 5, endPoint y: 131, distance: 22.9
click at [5, 131] on section "Ingredients Oil, canola i Amount 0.0138 Unit lb Portions 1 tbsp 1 cup 1 tsp Wei…" at bounding box center [99, 128] width 191 height 477
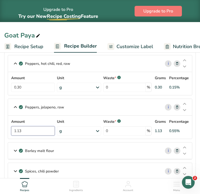
type input "1.13"
click at [193, 133] on section "Ingredients Oil, canola i Amount 0.0138 Unit lb Portions 1 tbsp 1 cup 1 tsp Wei…" at bounding box center [99, 128] width 191 height 477
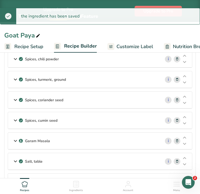
scroll to position [300, 0]
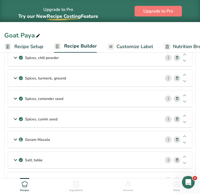
click at [128, 78] on div "Spices, turmeric, ground" at bounding box center [84, 78] width 152 height 16
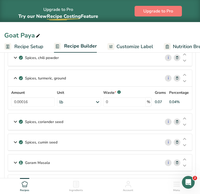
click at [93, 100] on div "lb" at bounding box center [79, 101] width 44 height 9
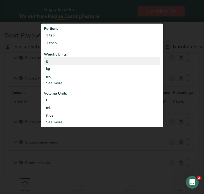
click at [73, 63] on div "g" at bounding box center [102, 61] width 116 height 8
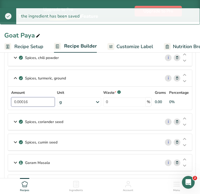
click at [43, 103] on input "0.00016" at bounding box center [33, 101] width 44 height 9
type input "0"
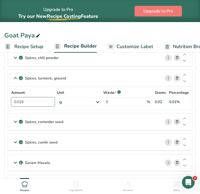
type input "0.019"
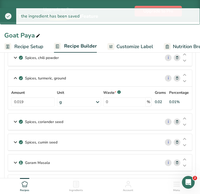
click at [121, 142] on div "Spices, cumin seed" at bounding box center [84, 142] width 152 height 16
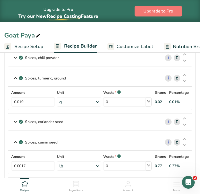
click at [84, 165] on div "lb" at bounding box center [79, 165] width 44 height 9
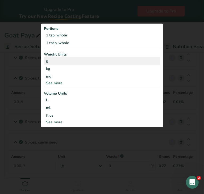
click at [69, 63] on div "g" at bounding box center [102, 61] width 116 height 8
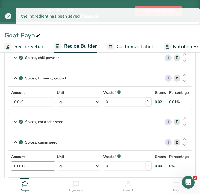
click at [34, 167] on input "0.0017" at bounding box center [33, 165] width 44 height 9
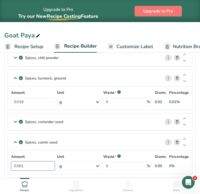
type input "0"
type input "0.148"
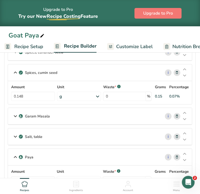
scroll to position [375, 0]
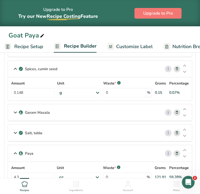
click at [121, 113] on div "Garam Masala" at bounding box center [84, 112] width 153 height 16
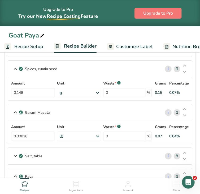
click at [90, 140] on div "lb" at bounding box center [79, 135] width 44 height 9
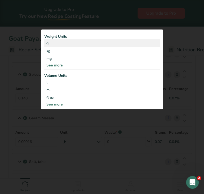
click at [70, 45] on div "g" at bounding box center [102, 43] width 116 height 8
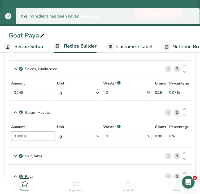
click at [39, 141] on input "0.00016" at bounding box center [33, 135] width 44 height 9
type input "0"
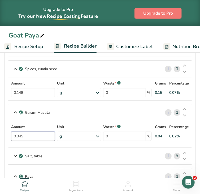
type input "0.045"
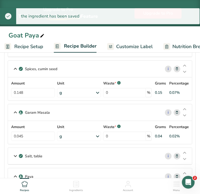
click at [131, 156] on div "Salt, table" at bounding box center [84, 156] width 153 height 16
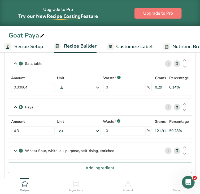
scroll to position [465, 0]
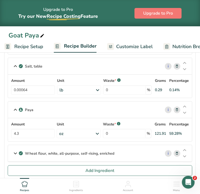
click at [91, 89] on div "lb" at bounding box center [79, 89] width 44 height 9
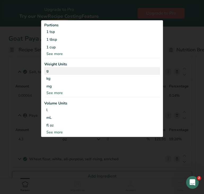
click at [63, 71] on div "g" at bounding box center [102, 71] width 116 height 8
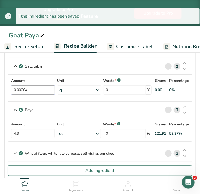
click at [42, 92] on input "0.00064" at bounding box center [33, 89] width 44 height 9
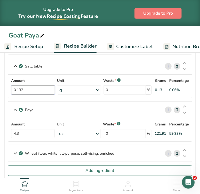
type input "0.132"
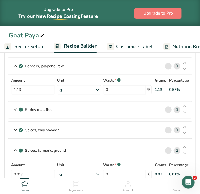
scroll to position [228, 0]
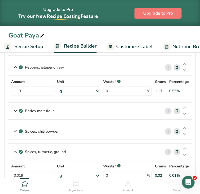
click at [85, 116] on div "Barley malt flour" at bounding box center [84, 111] width 153 height 16
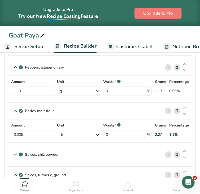
click at [78, 137] on div "lb" at bounding box center [79, 134] width 44 height 9
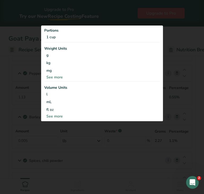
click at [44, 130] on div at bounding box center [102, 97] width 204 height 194
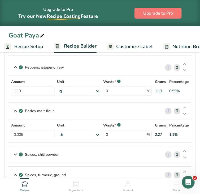
click at [176, 114] on icon at bounding box center [178, 111] width 4 height 6
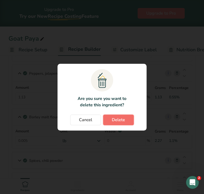
click at [125, 119] on button "Delete" at bounding box center [118, 119] width 31 height 11
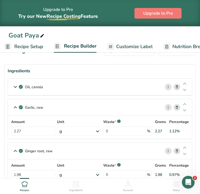
scroll to position [10, 0]
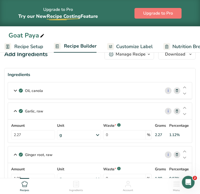
click at [110, 95] on div "Oil, canola" at bounding box center [84, 90] width 153 height 16
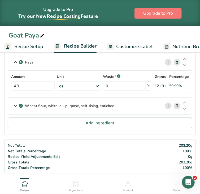
scroll to position [514, 0]
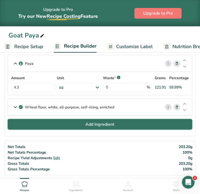
click at [135, 124] on button "Add Ingredient" at bounding box center [100, 124] width 185 height 11
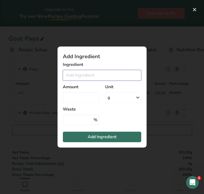
click at [97, 76] on input "Add ingredient modal" at bounding box center [102, 75] width 79 height 11
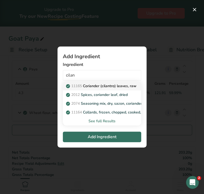
click at [93, 86] on p "11165 Coriander (cilantro) leaves, raw" at bounding box center [102, 86] width 70 height 6
type input "Coriander (cilantro) leaves, raw"
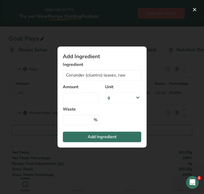
click at [116, 98] on div "g" at bounding box center [123, 97] width 36 height 11
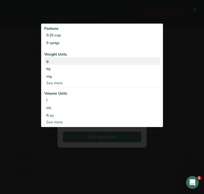
click at [78, 62] on div "g" at bounding box center [102, 61] width 116 height 8
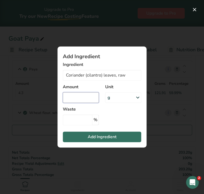
click at [73, 96] on input "Add ingredient modal" at bounding box center [81, 97] width 36 height 11
type input "1.42"
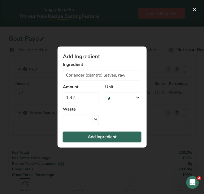
click at [101, 136] on span "Add Ingredient" at bounding box center [102, 137] width 29 height 6
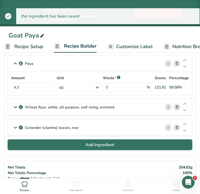
click at [107, 145] on span "Add Ingredient" at bounding box center [100, 145] width 29 height 6
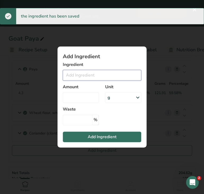
click at [94, 78] on input "Add ingredient modal" at bounding box center [102, 75] width 79 height 11
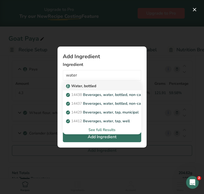
click at [97, 85] on div "Water, bottled" at bounding box center [98, 86] width 62 height 6
type input "Water, bottled"
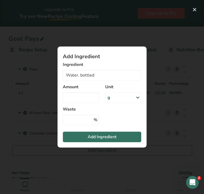
click at [116, 94] on div "g" at bounding box center [123, 97] width 36 height 11
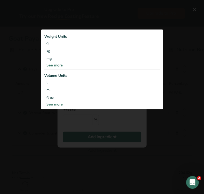
click at [84, 68] on div "Weight Units g kg mg See more Volume Units l Volume units require a density con…" at bounding box center [102, 69] width 122 height 80
click at [62, 66] on div "See more" at bounding box center [102, 65] width 116 height 6
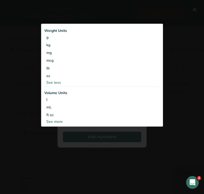
click at [57, 121] on div "See more" at bounding box center [102, 122] width 116 height 6
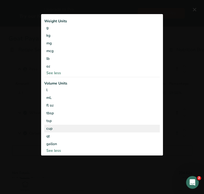
click at [54, 128] on div "cup" at bounding box center [102, 129] width 112 height 6
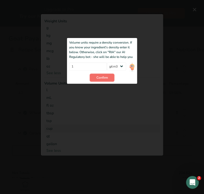
click at [96, 76] on button "Confirm" at bounding box center [102, 78] width 25 height 8
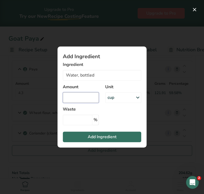
click at [80, 98] on input "Add ingredient modal" at bounding box center [81, 97] width 36 height 11
type input "2.88"
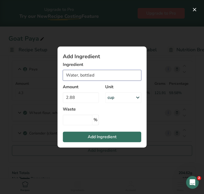
click at [106, 71] on input "Water, bottled" at bounding box center [102, 75] width 79 height 11
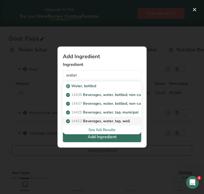
click at [115, 122] on p "14412 [GEOGRAPHIC_DATA], water, tap, well" at bounding box center [98, 121] width 63 height 6
type input "Beverages, water, tap, well"
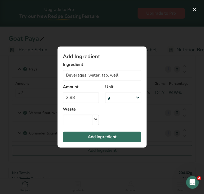
click at [122, 97] on div "g" at bounding box center [123, 97] width 36 height 11
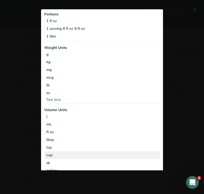
click at [70, 154] on div "cup" at bounding box center [102, 155] width 112 height 6
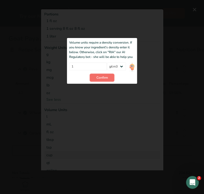
click at [101, 75] on span "Confirm" at bounding box center [102, 77] width 11 height 5
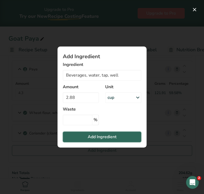
click at [110, 134] on span "Add Ingredient" at bounding box center [102, 137] width 29 height 6
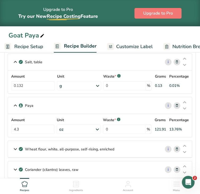
scroll to position [469, 0]
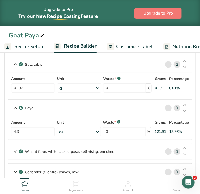
click at [66, 136] on div "oz" at bounding box center [79, 131] width 44 height 9
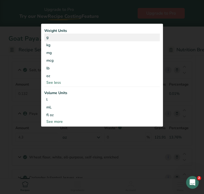
click at [59, 37] on div "g" at bounding box center [102, 37] width 116 height 8
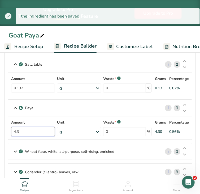
drag, startPoint x: 32, startPoint y: 135, endPoint x: 7, endPoint y: 134, distance: 25.5
click at [7, 134] on section "Add Ingredients Manage Recipe Delete Recipe Duplicate Recipe Scale Recipe Save …" at bounding box center [100, 151] width 200 height 1144
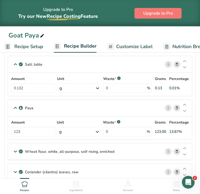
click at [193, 134] on section "Add Ingredients Manage Recipe Delete Recipe Duplicate Recipe Scale Recipe Save …" at bounding box center [100, 151] width 200 height 1144
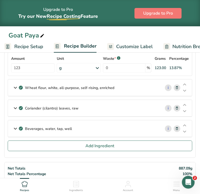
scroll to position [534, 0]
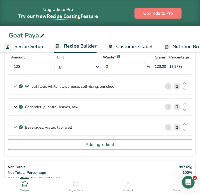
click at [92, 126] on div "Beverages, water, tap, well" at bounding box center [84, 127] width 153 height 16
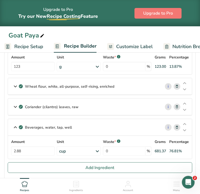
click at [103, 111] on div "Coriander (cilantro) leaves, raw" at bounding box center [84, 107] width 153 height 16
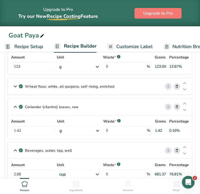
click at [91, 89] on p "Wheat flour, white, all-purpose, self-rising, enriched" at bounding box center [69, 87] width 89 height 6
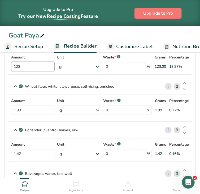
click at [45, 71] on input "123" at bounding box center [33, 66] width 44 height 9
drag, startPoint x: 47, startPoint y: 71, endPoint x: 13, endPoint y: 71, distance: 33.5
click at [13, 71] on div "Amount 123 Unit g Weight Units g kg mg mcg lb oz See less Volume Units l Volume…" at bounding box center [100, 62] width 184 height 23
click at [197, 83] on section "Add Ingredients Manage Recipe Delete Recipe Duplicate Recipe Scale Recipe Save …" at bounding box center [100, 120] width 200 height 1213
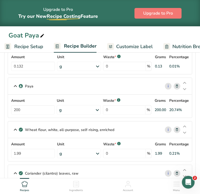
scroll to position [492, 0]
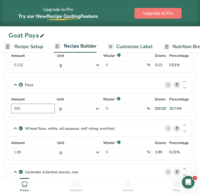
click at [43, 113] on input "200" at bounding box center [33, 108] width 44 height 9
drag, startPoint x: 43, startPoint y: 113, endPoint x: 6, endPoint y: 112, distance: 36.9
click at [6, 112] on section "Add Ingredients Manage Recipe Delete Recipe Duplicate Recipe Scale Recipe Save …" at bounding box center [100, 162] width 200 height 1213
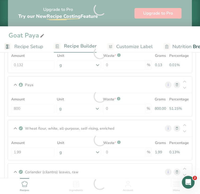
click at [193, 125] on section "Add Ingredients Manage Recipe Delete Recipe Duplicate Recipe Scale Recipe Save …" at bounding box center [100, 162] width 200 height 1213
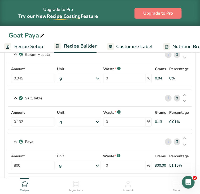
scroll to position [434, 0]
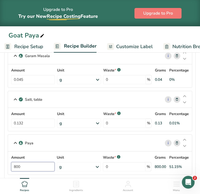
drag, startPoint x: 41, startPoint y: 172, endPoint x: 6, endPoint y: 167, distance: 35.2
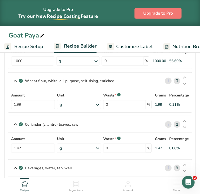
scroll to position [533, 0]
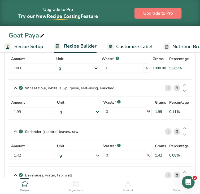
click at [84, 116] on div "g" at bounding box center [79, 111] width 44 height 9
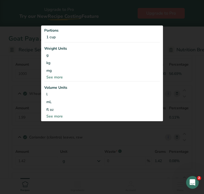
click at [58, 76] on div "See more" at bounding box center [102, 77] width 116 height 6
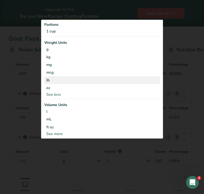
click at [56, 78] on div "lb" at bounding box center [102, 80] width 116 height 8
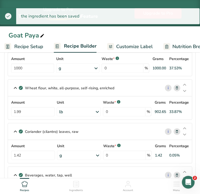
click at [73, 71] on div "g" at bounding box center [77, 67] width 43 height 9
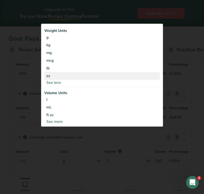
click at [69, 72] on div "oz" at bounding box center [102, 76] width 116 height 8
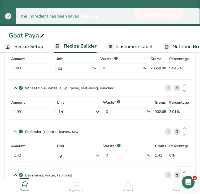
click at [70, 72] on div "oz" at bounding box center [77, 67] width 43 height 9
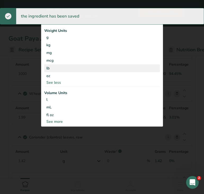
click at [58, 69] on div "lb" at bounding box center [102, 68] width 116 height 8
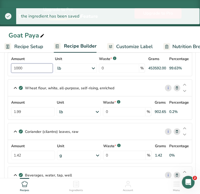
click at [40, 72] on input "1000" at bounding box center [32, 67] width 42 height 9
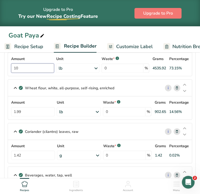
type input "1"
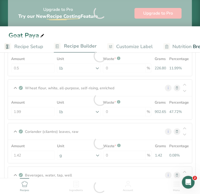
click at [194, 108] on section "Add Ingredients Manage Recipe Delete Recipe Duplicate Recipe Scale Recipe Save …" at bounding box center [100, 122] width 200 height 1213
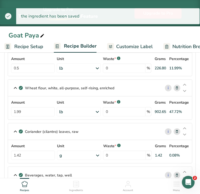
click at [69, 113] on div "lb" at bounding box center [79, 111] width 44 height 9
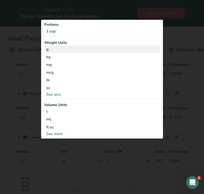
click at [116, 51] on div "g" at bounding box center [102, 49] width 116 height 8
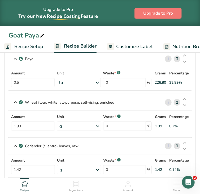
scroll to position [517, 0]
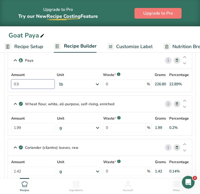
click at [41, 86] on input "0.5" at bounding box center [33, 83] width 44 height 9
drag, startPoint x: 41, startPoint y: 86, endPoint x: 4, endPoint y: 85, distance: 36.9
click at [4, 85] on section "Add Ingredients Manage Recipe Delete Recipe Duplicate Recipe Scale Recipe Save …" at bounding box center [100, 138] width 200 height 1213
type input "2"
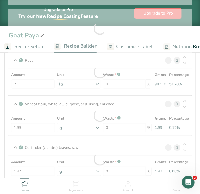
click at [192, 103] on section "Add Ingredients Manage Recipe Delete Recipe Duplicate Recipe Scale Recipe Save …" at bounding box center [100, 138] width 200 height 1213
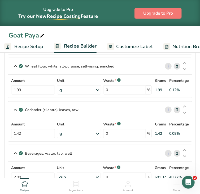
scroll to position [549, 0]
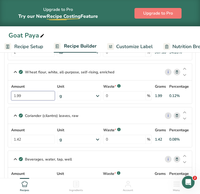
drag, startPoint x: 32, startPoint y: 99, endPoint x: 1, endPoint y: 96, distance: 30.4
click at [1, 96] on section "Add Ingredients Manage Recipe Delete Recipe Duplicate Recipe Scale Recipe Save …" at bounding box center [100, 106] width 200 height 1213
type input "5"
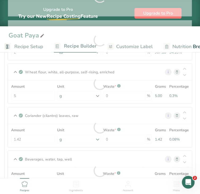
click at [193, 134] on section "Add Ingredients Manage Recipe Delete Recipe Duplicate Recipe Scale Recipe Save …" at bounding box center [100, 106] width 200 height 1213
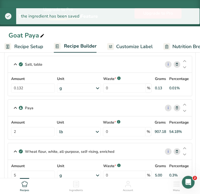
scroll to position [461, 0]
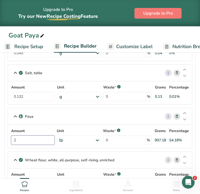
click at [27, 145] on input "2" at bounding box center [33, 139] width 44 height 9
type input "2.5"
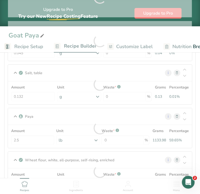
click at [194, 153] on section "Add Ingredients Manage Recipe Delete Recipe Duplicate Recipe Scale Recipe Save …" at bounding box center [100, 194] width 200 height 1213
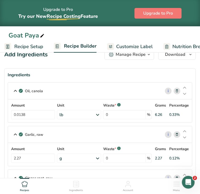
scroll to position [8, 0]
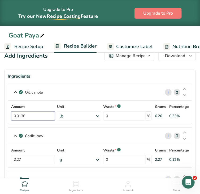
click at [44, 121] on input "0.0138" at bounding box center [33, 115] width 44 height 9
type input "0.3"
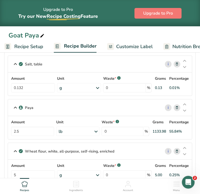
scroll to position [468, 0]
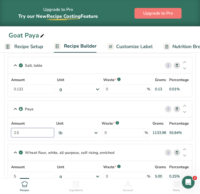
click at [45, 135] on input "2.5" at bounding box center [32, 132] width 43 height 9
type input "2.3"
click at [194, 145] on section "Add Ingredients Manage Recipe Delete Recipe Duplicate Recipe Scale Recipe Save …" at bounding box center [100, 186] width 200 height 1213
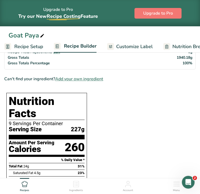
scroll to position [728, 0]
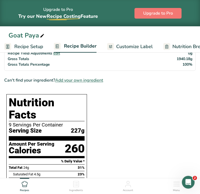
drag, startPoint x: 199, startPoint y: 138, endPoint x: 199, endPoint y: 142, distance: 4.0
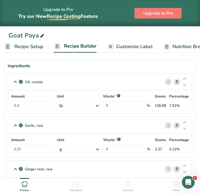
scroll to position [0, 0]
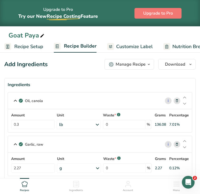
click at [176, 104] on icon at bounding box center [178, 101] width 4 height 6
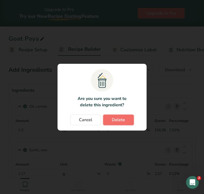
click at [126, 121] on button "Delete" at bounding box center [118, 119] width 31 height 11
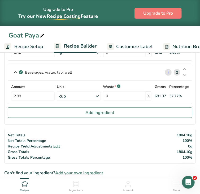
scroll to position [604, 0]
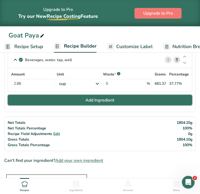
click at [148, 105] on button "Add Ingredient" at bounding box center [100, 100] width 185 height 11
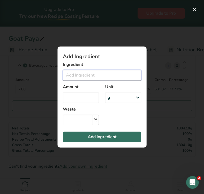
click at [110, 78] on input "Add ingredient modal" at bounding box center [102, 75] width 79 height 11
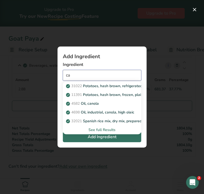
type input "c"
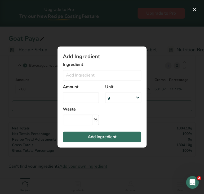
click at [168, 159] on div "Add ingredient modal" at bounding box center [102, 97] width 204 height 194
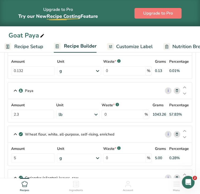
scroll to position [442, 0]
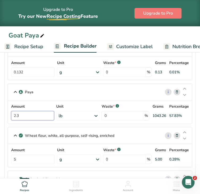
drag, startPoint x: 31, startPoint y: 117, endPoint x: 6, endPoint y: 121, distance: 25.6
click at [6, 121] on section "Add Ingredients Manage Recipe Delete Recipe Duplicate Recipe Scale Recipe Save …" at bounding box center [100, 192] width 200 height 1170
type input "3"
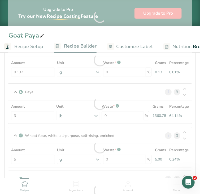
click at [195, 149] on section "Add Ingredients Manage Recipe Delete Recipe Duplicate Recipe Scale Recipe Save …" at bounding box center [100, 192] width 200 height 1170
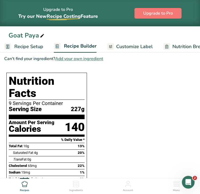
scroll to position [612, 0]
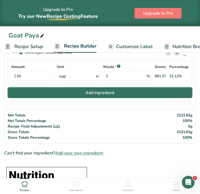
click at [147, 95] on button "Add Ingredient" at bounding box center [100, 92] width 185 height 11
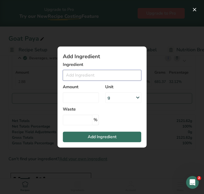
click at [112, 73] on input "Add ingredient modal" at bounding box center [102, 75] width 79 height 11
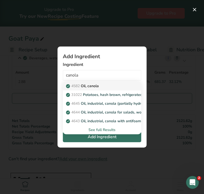
click at [109, 87] on div "4582 Oil, canola" at bounding box center [98, 86] width 62 height 6
type input "Oil, canola"
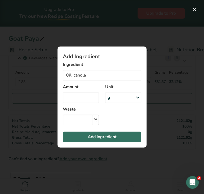
click at [115, 98] on div "g" at bounding box center [123, 97] width 36 height 11
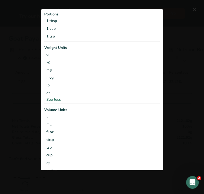
click at [31, 98] on div "Add ingredient modal" at bounding box center [102, 97] width 204 height 194
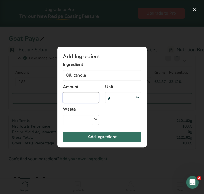
click at [73, 99] on input "Add ingredient modal" at bounding box center [81, 97] width 36 height 11
type input "20"
click at [180, 136] on div "Add ingredient modal" at bounding box center [102, 97] width 204 height 194
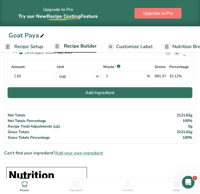
click at [152, 98] on button "Add Ingredient" at bounding box center [100, 92] width 185 height 11
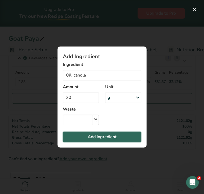
click at [104, 137] on span "Add Ingredient" at bounding box center [102, 137] width 29 height 6
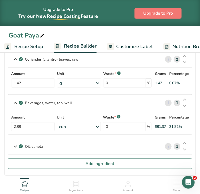
scroll to position [566, 0]
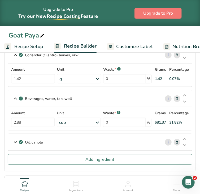
click at [130, 149] on div "Oil, canola" at bounding box center [84, 142] width 153 height 16
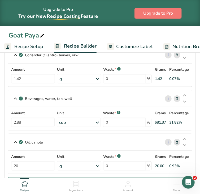
click at [90, 169] on div "g" at bounding box center [79, 165] width 44 height 9
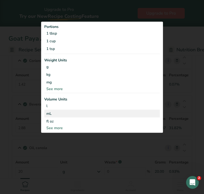
click at [53, 111] on div "mL" at bounding box center [102, 113] width 112 height 6
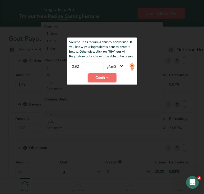
click at [98, 74] on button "Confirm" at bounding box center [102, 77] width 29 height 9
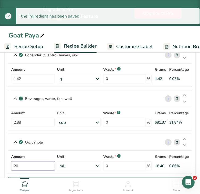
drag, startPoint x: 45, startPoint y: 169, endPoint x: 12, endPoint y: 170, distance: 32.9
click at [12, 170] on div "Oil, canola i Amount 20 Unit mL Portions 1 tbsp 1 cup 1 tsp Weight Units g kg m…" at bounding box center [100, 154] width 185 height 40
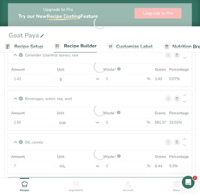
click at [192, 156] on section "Add Ingredients Manage Recipe Delete Recipe Duplicate Recipe Scale Recipe Save …" at bounding box center [100, 89] width 200 height 1213
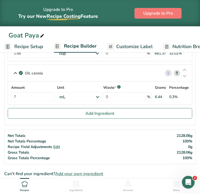
scroll to position [633, 0]
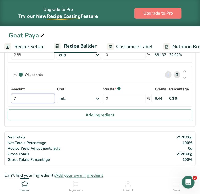
drag, startPoint x: 46, startPoint y: 102, endPoint x: 14, endPoint y: 102, distance: 32.4
click at [14, 102] on div "Amount 7 Unit mL Portions 1 tbsp 1 cup 1 tsp Weight Units g kg mg See more Volu…" at bounding box center [100, 94] width 184 height 23
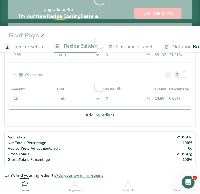
click at [194, 130] on section "Add Ingredients Manage Recipe Delete Recipe Duplicate Recipe Scale Recipe Save …" at bounding box center [100, 21] width 200 height 1213
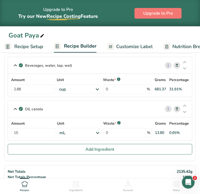
scroll to position [596, 0]
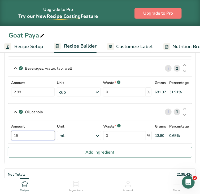
drag, startPoint x: 30, startPoint y: 141, endPoint x: 8, endPoint y: 139, distance: 21.3
type input "30"
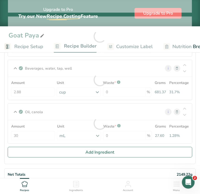
click at [197, 135] on section "Add Ingredients Manage Recipe Delete Recipe Duplicate Recipe Scale Recipe Save …" at bounding box center [100, 58] width 200 height 1213
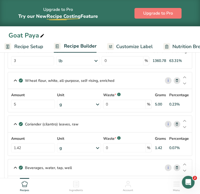
scroll to position [495, 0]
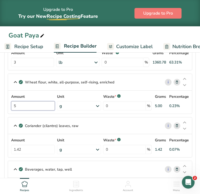
drag, startPoint x: 51, startPoint y: 108, endPoint x: 17, endPoint y: 108, distance: 34.3
click at [17, 108] on input "5" at bounding box center [33, 105] width 44 height 9
type input "20"
click at [194, 125] on section "Add Ingredients Manage Recipe Delete Recipe Duplicate Recipe Scale Recipe Save …" at bounding box center [100, 159] width 200 height 1213
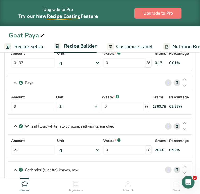
scroll to position [450, 0]
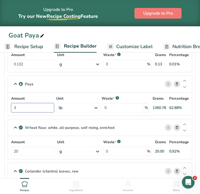
drag, startPoint x: 36, startPoint y: 115, endPoint x: 13, endPoint y: 113, distance: 23.2
click at [13, 113] on div "Amount 3 Unit lb Weight Units g kg mg mcg lb oz See less Volume Units l Volume …" at bounding box center [100, 103] width 184 height 23
type input "4"
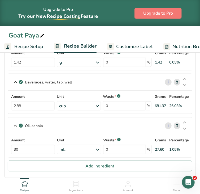
scroll to position [579, 0]
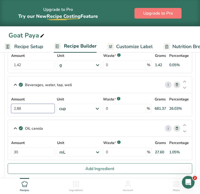
drag, startPoint x: 46, startPoint y: 113, endPoint x: 12, endPoint y: 113, distance: 33.5
click at [12, 113] on div "Amount 2.88 Unit cup Portions 1 fl oz 1 serving 8 fl oz 8 fl oz 1 liter Weight …" at bounding box center [100, 104] width 184 height 23
type input "3"
click at [196, 118] on section "Add Ingredients Manage Recipe Delete Recipe Duplicate Recipe Scale Recipe Save …" at bounding box center [100, 75] width 200 height 1213
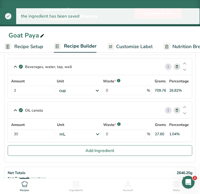
scroll to position [595, 0]
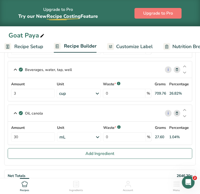
click at [176, 116] on icon at bounding box center [178, 113] width 4 height 6
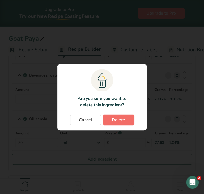
click at [123, 118] on span "Delete" at bounding box center [118, 120] width 13 height 6
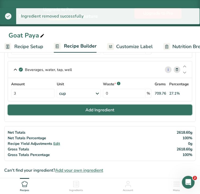
click at [103, 112] on span "Add Ingredient" at bounding box center [100, 110] width 29 height 6
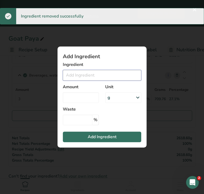
click at [83, 76] on input "Add ingredient modal" at bounding box center [102, 75] width 79 height 11
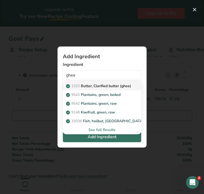
click at [89, 86] on p "1323 Butter, Clarified butter (ghee)" at bounding box center [99, 86] width 64 height 6
type input "Butter, Clarified butter (ghee)"
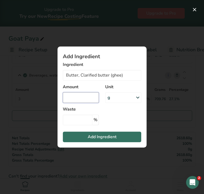
click at [93, 99] on input "Add ingredient modal" at bounding box center [81, 97] width 36 height 11
type input "25"
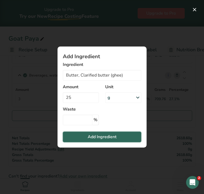
click at [106, 139] on span "Add Ingredient" at bounding box center [102, 137] width 29 height 6
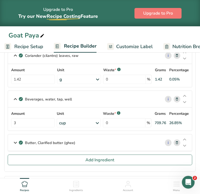
scroll to position [564, 0]
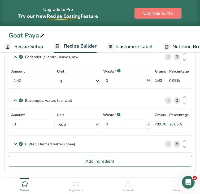
click at [130, 144] on div "Butter, Clarified butter (ghee)" at bounding box center [84, 144] width 153 height 16
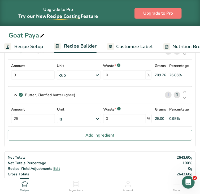
scroll to position [617, 0]
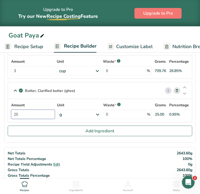
click at [20, 118] on input "25" at bounding box center [33, 114] width 44 height 9
type input "5"
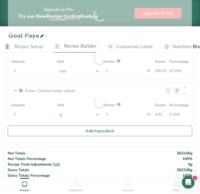
click at [192, 126] on section "Add Ingredients Manage Recipe Delete Recipe Duplicate Recipe Scale Recipe Save …" at bounding box center [100, 37] width 200 height 1213
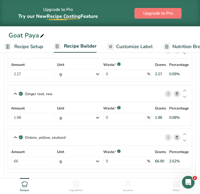
scroll to position [33, 0]
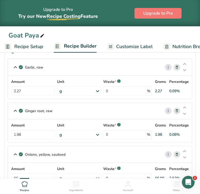
click at [117, 45] on link "Customize Label" at bounding box center [130, 47] width 46 height 12
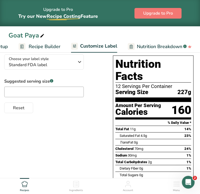
scroll to position [0, 104]
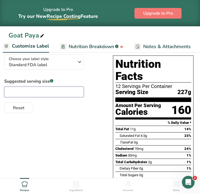
click at [47, 97] on input "text" at bounding box center [44, 92] width 80 height 11
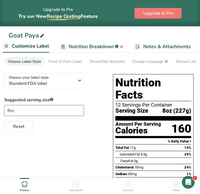
scroll to position [0, 0]
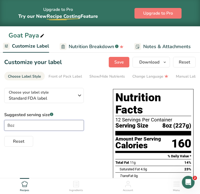
type input "8oz"
click at [117, 65] on span "Save" at bounding box center [119, 62] width 10 height 6
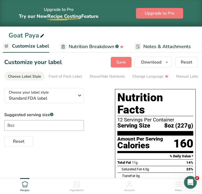
click at [47, 49] on span "Customize Label" at bounding box center [30, 45] width 37 height 7
click at [76, 50] on span "Nutrition Breakdown" at bounding box center [91, 46] width 45 height 7
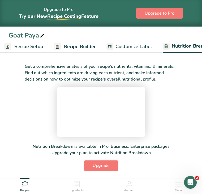
click at [67, 49] on link "Recipe Builder" at bounding box center [75, 47] width 42 height 12
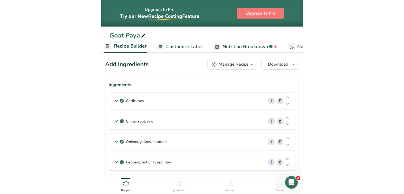
scroll to position [50, 0]
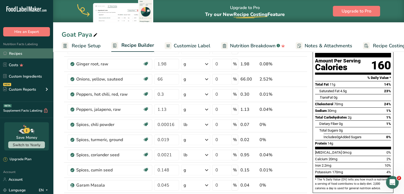
click at [24, 53] on link "Recipes" at bounding box center [26, 53] width 53 height 10
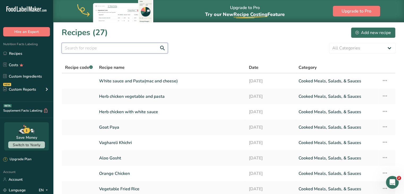
click at [119, 47] on input "text" at bounding box center [115, 48] width 106 height 11
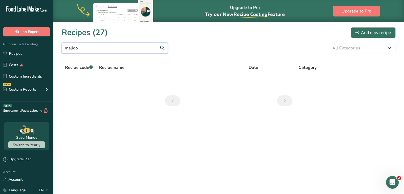
type input "malido"
click at [199, 33] on div "Add new recipe" at bounding box center [373, 32] width 36 height 6
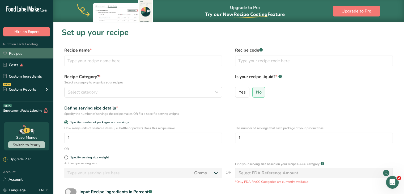
click at [40, 56] on link "Recipes" at bounding box center [26, 53] width 53 height 10
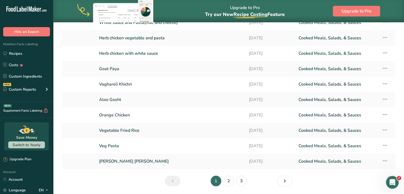
scroll to position [76, 0]
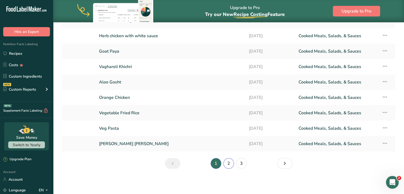
click at [199, 160] on link "2" at bounding box center [228, 163] width 11 height 11
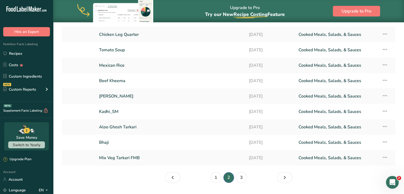
scroll to position [76, 0]
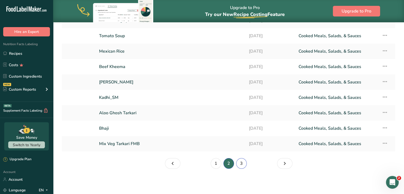
click at [199, 163] on link "3" at bounding box center [241, 163] width 11 height 11
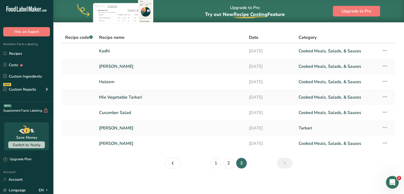
scroll to position [30, 0]
click at [199, 162] on link "1" at bounding box center [216, 163] width 11 height 11
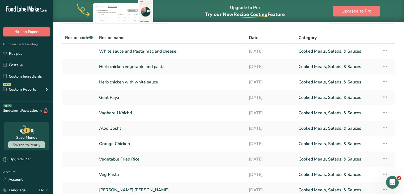
click at [22, 32] on button "Hire an Expert" at bounding box center [26, 31] width 47 height 9
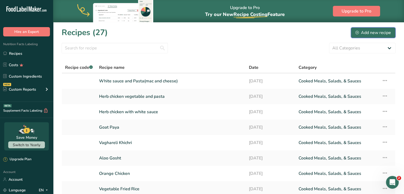
click at [199, 32] on div "Add new recipe" at bounding box center [373, 32] width 36 height 6
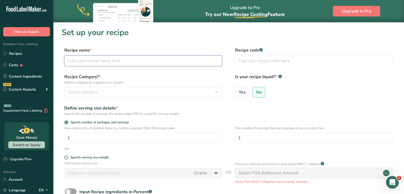
click at [181, 58] on input "text" at bounding box center [143, 61] width 158 height 11
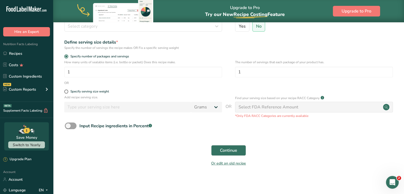
scroll to position [67, 0]
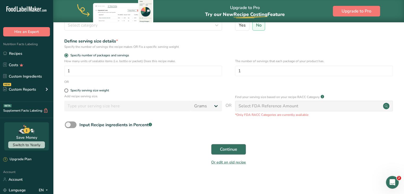
type input "Malido"
click at [199, 150] on button "Continue" at bounding box center [228, 149] width 35 height 11
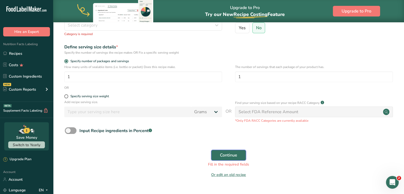
scroll to position [0, 0]
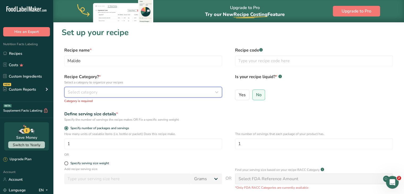
click at [195, 88] on button "Select category" at bounding box center [143, 92] width 158 height 11
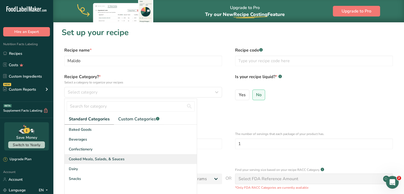
click at [123, 159] on span "Cooked Meals, Salads, & Sauces" at bounding box center [97, 159] width 56 height 6
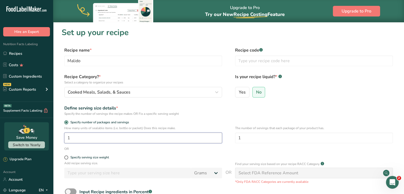
click at [124, 138] on input "1" at bounding box center [143, 138] width 158 height 11
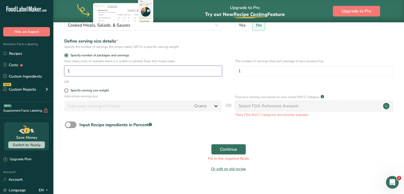
scroll to position [74, 0]
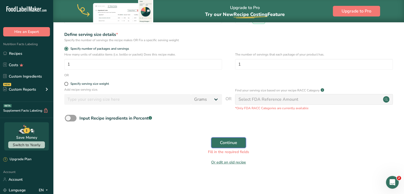
click at [199, 141] on span "Continue" at bounding box center [228, 142] width 17 height 6
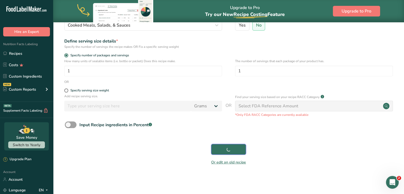
scroll to position [67, 0]
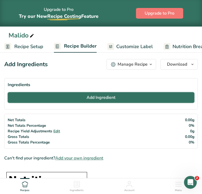
click at [120, 102] on button "Add Ingredient" at bounding box center [101, 97] width 187 height 11
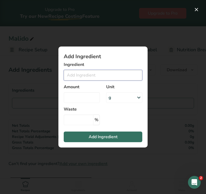
click at [120, 72] on input "Add ingredient modal" at bounding box center [103, 75] width 79 height 11
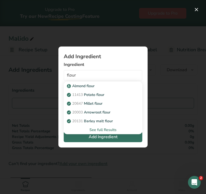
click at [105, 129] on div "See full Results" at bounding box center [103, 130] width 70 height 6
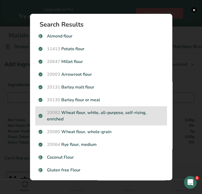
click at [103, 114] on p "20082 Wheat flour, white, all-purpose, self-rising, enriched" at bounding box center [101, 115] width 125 height 13
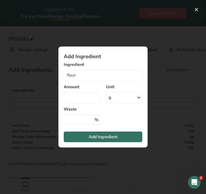
type input "Wheat flour, white, all-purpose, self-rising, enriched"
click at [107, 97] on div "g" at bounding box center [124, 97] width 36 height 11
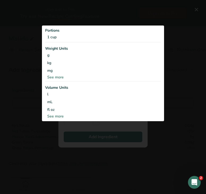
click at [61, 78] on div "See more" at bounding box center [103, 77] width 116 height 6
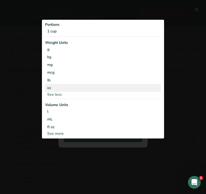
click at [57, 85] on div "oz" at bounding box center [103, 88] width 116 height 8
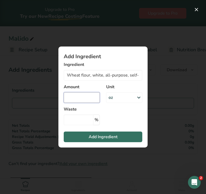
click at [71, 93] on input "Add ingredient modal" at bounding box center [82, 97] width 36 height 11
type input "1.27"
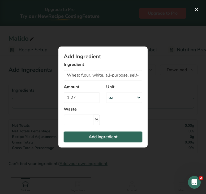
click at [86, 137] on button "Add Ingredient" at bounding box center [103, 136] width 79 height 11
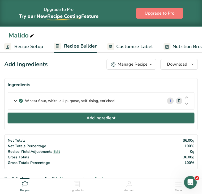
click at [88, 121] on span "Add Ingredient" at bounding box center [101, 118] width 29 height 6
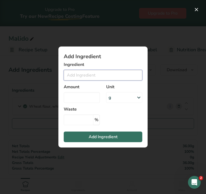
click at [88, 75] on input "Add ingredient modal" at bounding box center [103, 75] width 79 height 11
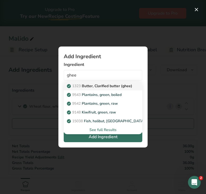
click at [92, 85] on p "1323 Butter, Clarified butter (ghee)" at bounding box center [100, 86] width 64 height 6
type input "Butter, Clarified butter (ghee)"
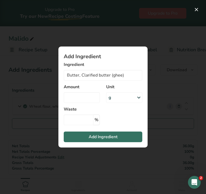
click at [125, 100] on div "g" at bounding box center [124, 97] width 36 height 11
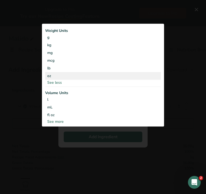
click at [74, 75] on div "oz" at bounding box center [103, 76] width 116 height 8
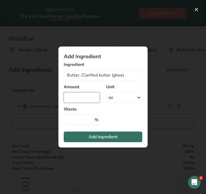
click at [78, 97] on input "Add ingredient modal" at bounding box center [82, 97] width 36 height 11
type input "1.37"
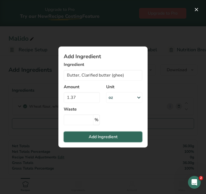
click at [95, 136] on span "Add Ingredient" at bounding box center [103, 137] width 29 height 6
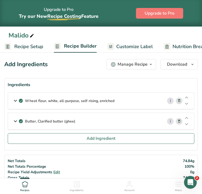
click at [100, 127] on div "Butter, Clarified butter (ghee)" at bounding box center [85, 121] width 155 height 16
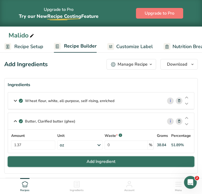
click at [87, 165] on span "Add Ingredient" at bounding box center [101, 161] width 29 height 6
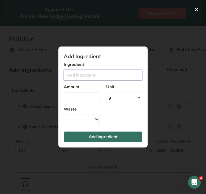
click at [83, 75] on input "Add ingredient modal" at bounding box center [103, 75] width 79 height 11
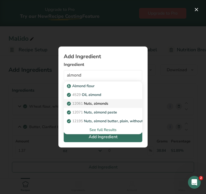
click at [100, 103] on p "12061 Nuts, almonds" at bounding box center [88, 104] width 40 height 6
type input "Nuts, almonds"
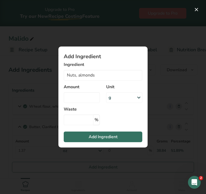
click at [115, 97] on div "g" at bounding box center [124, 97] width 36 height 11
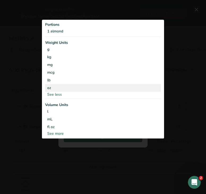
click at [75, 86] on div "oz" at bounding box center [103, 88] width 116 height 8
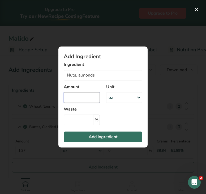
click at [82, 101] on input "Add ingredient modal" at bounding box center [82, 97] width 36 height 11
type input "0.14"
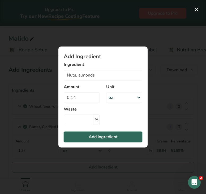
click at [90, 134] on span "Add Ingredient" at bounding box center [103, 137] width 29 height 6
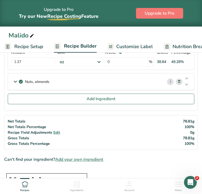
scroll to position [84, 0]
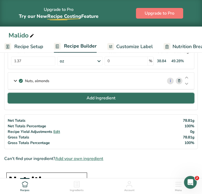
click at [133, 103] on button "Add Ingredient" at bounding box center [101, 98] width 187 height 11
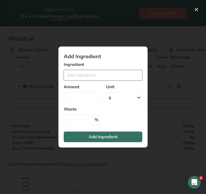
click at [100, 78] on input "Add ingredient modal" at bounding box center [103, 75] width 79 height 11
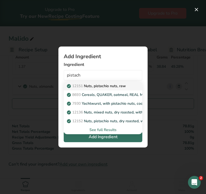
click at [100, 85] on p "12151 Nuts, pistachio nuts, raw" at bounding box center [97, 86] width 58 height 6
type input "Nuts, pistachio nuts, raw"
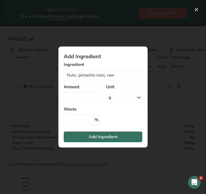
click at [127, 95] on div "g" at bounding box center [124, 97] width 36 height 11
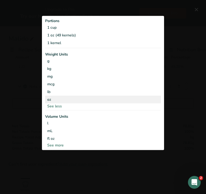
click at [84, 97] on div "oz" at bounding box center [103, 99] width 116 height 8
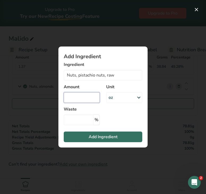
click at [80, 99] on input "Add ingredient modal" at bounding box center [82, 97] width 36 height 11
type input "1.03"
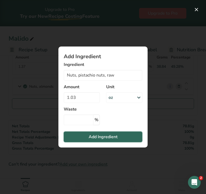
click at [90, 137] on span "Add Ingredient" at bounding box center [103, 137] width 29 height 6
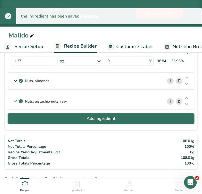
click at [89, 122] on span "Add Ingredient" at bounding box center [101, 118] width 29 height 6
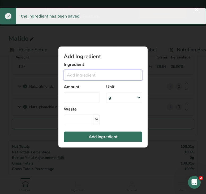
click at [91, 75] on input "Add ingredient modal" at bounding box center [103, 75] width 79 height 11
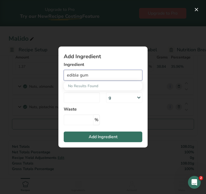
drag, startPoint x: 78, startPoint y: 76, endPoint x: 52, endPoint y: 76, distance: 26.6
click at [52, 76] on div "Add Ingredient Ingredient edible gum No Results Found Amount Unit g Weight Unit…" at bounding box center [103, 97] width 106 height 118
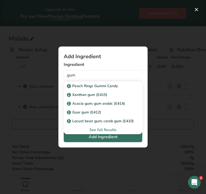
click at [112, 131] on div "See full Results" at bounding box center [103, 130] width 70 height 6
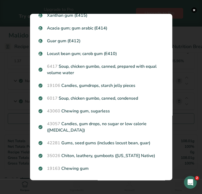
scroll to position [28, 0]
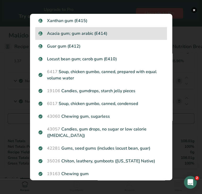
click at [156, 29] on div "Acacia gum; gum arabic (E414)" at bounding box center [101, 33] width 132 height 13
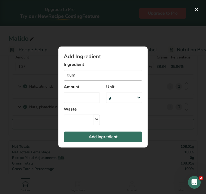
type input "Acacia gum; gum arabic (E414)"
click at [140, 95] on icon "Add ingredient modal" at bounding box center [139, 98] width 6 height 10
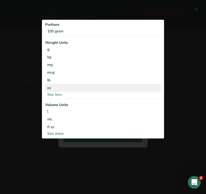
click at [95, 88] on div "oz" at bounding box center [103, 88] width 116 height 8
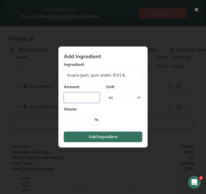
click at [86, 98] on input "Add ingredient modal" at bounding box center [82, 97] width 36 height 11
type input "0.06"
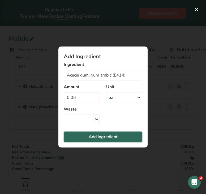
click at [92, 135] on span "Add Ingredient" at bounding box center [103, 137] width 29 height 6
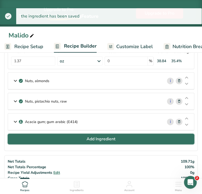
click at [100, 142] on span "Add Ingredient" at bounding box center [101, 139] width 29 height 6
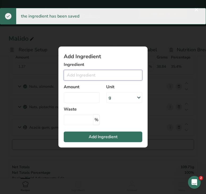
click at [93, 74] on input "Add ingredient modal" at bounding box center [103, 75] width 79 height 11
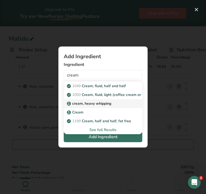
click at [96, 101] on p "cream, heavy whipping" at bounding box center [89, 104] width 43 height 6
type input "cream, heavy whipping"
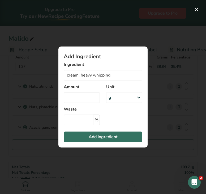
click at [120, 97] on div "g" at bounding box center [124, 97] width 36 height 11
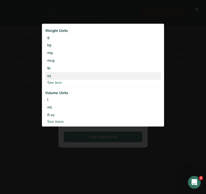
click at [73, 76] on div "oz" at bounding box center [103, 76] width 116 height 8
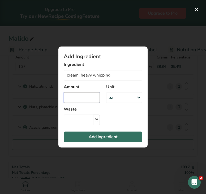
click at [78, 101] on input "Add ingredient modal" at bounding box center [82, 97] width 36 height 11
type input "1.37"
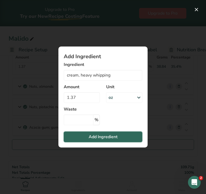
click at [89, 133] on button "Add Ingredient" at bounding box center [103, 136] width 79 height 11
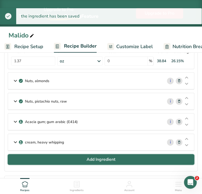
click at [86, 165] on button "Add Ingredient" at bounding box center [101, 159] width 187 height 11
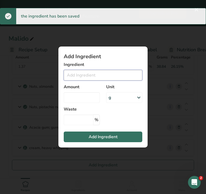
click at [99, 78] on input "Add ingredient modal" at bounding box center [103, 75] width 79 height 11
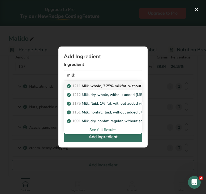
click at [102, 88] on p "1211 Milk, whole, 3.25% milkfat, without added vitamin A and [MEDICAL_DATA]" at bounding box center [139, 86] width 142 height 6
type input "Milk, whole, 3.25% milkfat, without added vitamin A and [MEDICAL_DATA]"
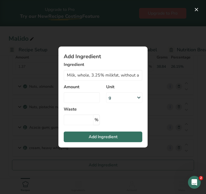
click at [133, 96] on div "g" at bounding box center [124, 97] width 36 height 11
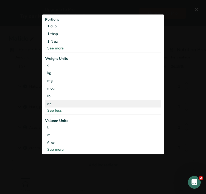
click at [82, 103] on div "oz" at bounding box center [103, 104] width 116 height 8
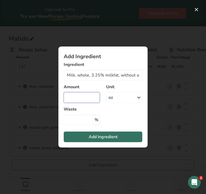
click at [82, 99] on input "Add ingredient modal" at bounding box center [82, 97] width 36 height 11
type input "0.27"
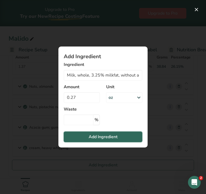
click at [96, 137] on span "Add Ingredient" at bounding box center [103, 137] width 29 height 6
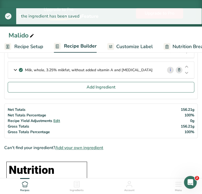
scroll to position [194, 0]
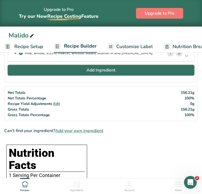
click at [150, 71] on button "Add Ingredient" at bounding box center [101, 70] width 187 height 11
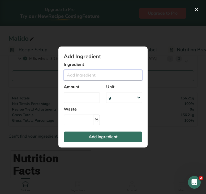
click at [110, 72] on input "Add ingredient modal" at bounding box center [103, 75] width 79 height 11
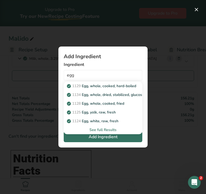
click at [114, 131] on div "See full Results" at bounding box center [103, 130] width 70 height 6
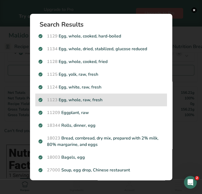
click at [120, 96] on div "1123 Egg, whole, raw, fresh" at bounding box center [101, 99] width 132 height 13
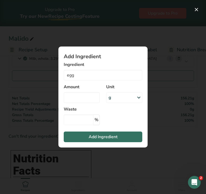
type input "Egg, whole, raw, fresh"
click at [120, 97] on div "g" at bounding box center [124, 97] width 36 height 11
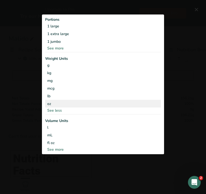
click at [90, 103] on div "oz" at bounding box center [103, 104] width 116 height 8
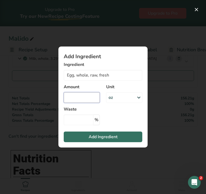
click at [84, 101] on input "Add ingredient modal" at bounding box center [82, 97] width 36 height 11
type input "1.65"
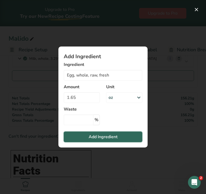
click at [94, 136] on span "Add Ingredient" at bounding box center [103, 137] width 29 height 6
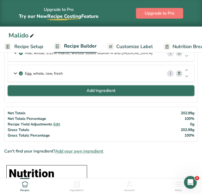
click at [77, 92] on button "Add Ingredient" at bounding box center [101, 90] width 187 height 11
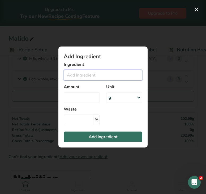
click at [78, 79] on input "Add ingredient modal" at bounding box center [103, 75] width 79 height 11
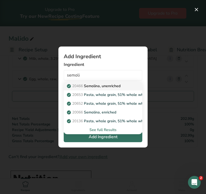
click at [89, 87] on p "20466 Semolina, unenriched" at bounding box center [94, 86] width 53 height 6
type input "Semolina, unenriched"
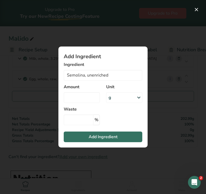
click at [116, 100] on div "g" at bounding box center [124, 97] width 36 height 11
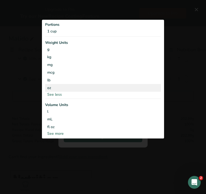
click at [74, 90] on div "oz" at bounding box center [103, 88] width 116 height 8
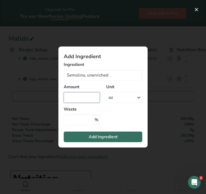
click at [71, 100] on input "Add ingredient modal" at bounding box center [82, 97] width 36 height 11
type input "0.27"
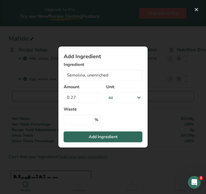
click at [90, 134] on span "Add Ingredient" at bounding box center [103, 137] width 29 height 6
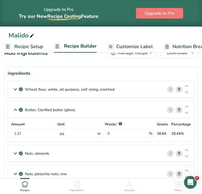
scroll to position [10, 0]
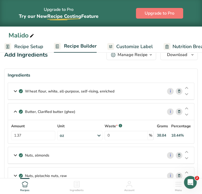
click at [109, 94] on p "Wheat flour, white, all-purpose, self-rising, enriched" at bounding box center [69, 91] width 89 height 6
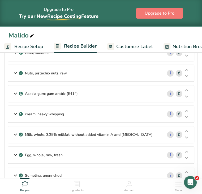
scroll to position [139, 0]
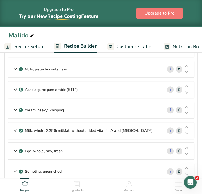
click at [116, 118] on div "cream, heavy whipping" at bounding box center [85, 110] width 155 height 16
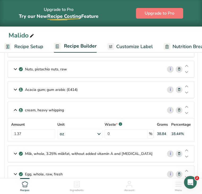
click at [101, 95] on div "Acacia gum; gum arabic (E414)" at bounding box center [85, 89] width 155 height 16
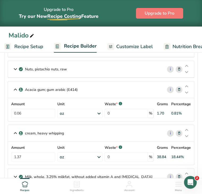
click at [87, 75] on div "Nuts, pistachio nuts, raw" at bounding box center [85, 69] width 155 height 16
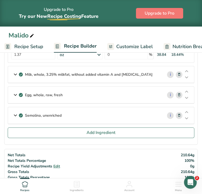
scroll to position [269, 0]
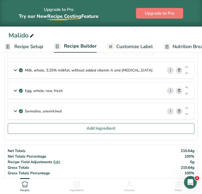
click at [118, 73] on p "Milk, whole, 3.25% milkfat, without added vitamin A and [MEDICAL_DATA]" at bounding box center [89, 70] width 128 height 6
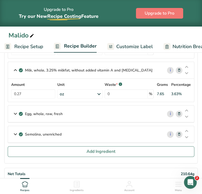
click at [98, 118] on div "Egg, whole, raw, fresh" at bounding box center [85, 113] width 155 height 16
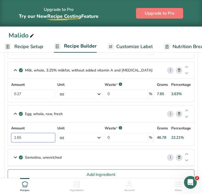
click at [40, 141] on input "1.65" at bounding box center [33, 137] width 44 height 9
click at [66, 162] on div "Semolina, unenriched" at bounding box center [85, 157] width 155 height 16
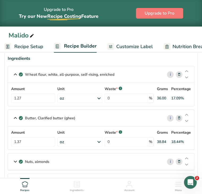
scroll to position [0, 0]
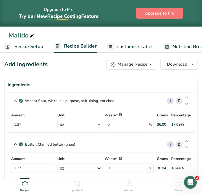
click at [129, 48] on span "Customize Label" at bounding box center [134, 46] width 37 height 7
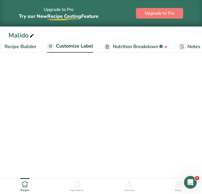
scroll to position [0, 104]
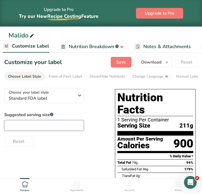
click at [67, 131] on input "text" at bounding box center [44, 125] width 80 height 11
type input "8oz"
click at [118, 64] on span "Save" at bounding box center [121, 62] width 10 height 6
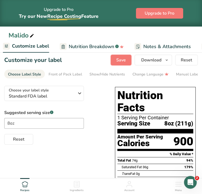
scroll to position [0, 0]
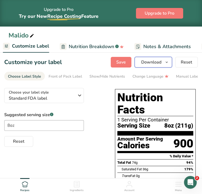
click at [164, 65] on span "button" at bounding box center [167, 62] width 6 height 6
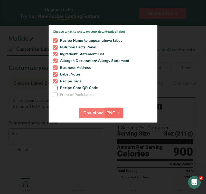
click at [114, 116] on span "PNG" at bounding box center [110, 113] width 9 height 6
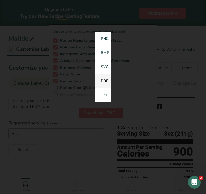
click at [107, 82] on link "PDF" at bounding box center [103, 81] width 17 height 14
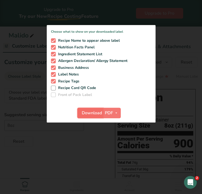
click at [95, 111] on span "Download" at bounding box center [92, 113] width 20 height 6
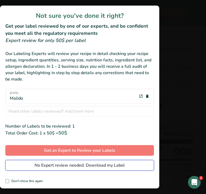
click at [77, 165] on span "No Expert review needed. Download my Label" at bounding box center [80, 165] width 90 height 6
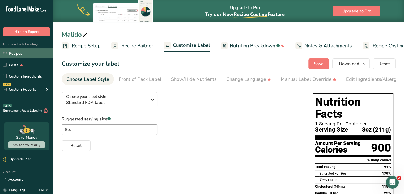
click at [36, 51] on link "Recipes" at bounding box center [26, 53] width 53 height 10
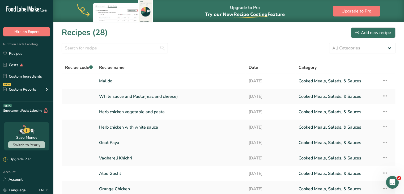
click at [112, 145] on link "Goat Paya" at bounding box center [170, 142] width 143 height 11
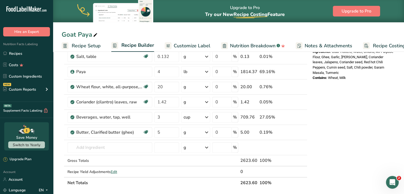
scroll to position [200, 0]
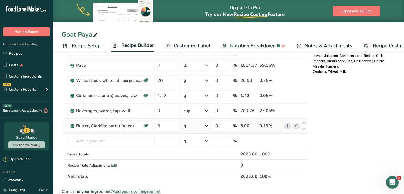
click at [199, 125] on icon at bounding box center [296, 126] width 4 height 6
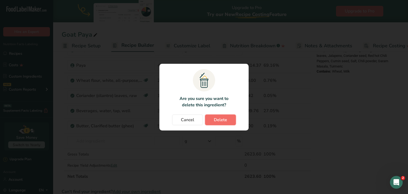
click at [199, 122] on span "Delete" at bounding box center [220, 120] width 13 height 6
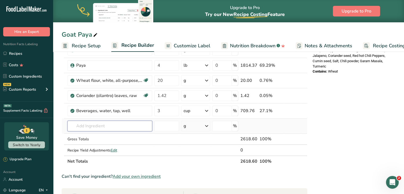
click at [118, 123] on input "text" at bounding box center [109, 126] width 85 height 11
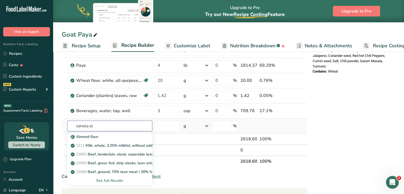
type input "canola oil"
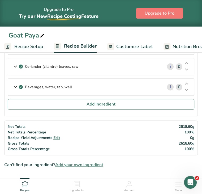
scroll to position [275, 0]
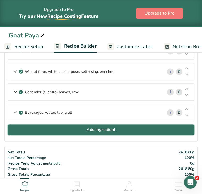
click at [102, 129] on span "Add Ingredient" at bounding box center [101, 129] width 29 height 6
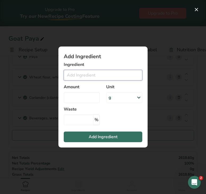
click at [99, 78] on input "Add ingredient modal" at bounding box center [103, 75] width 79 height 11
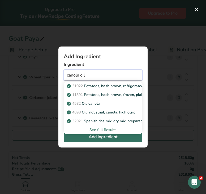
drag, startPoint x: 93, startPoint y: 76, endPoint x: 47, endPoint y: 75, distance: 46.2
click at [47, 75] on div "Add Ingredient Ingredient canola oil 31022 Potatoes, hash brown, refrigerated, …" at bounding box center [103, 97] width 206 height 194
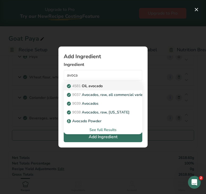
click at [100, 87] on p "4581 Oil, avocado" at bounding box center [85, 86] width 35 height 6
type input "Oil, avocado"
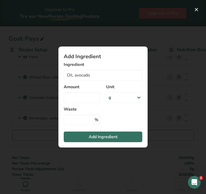
click at [120, 99] on div "g" at bounding box center [124, 97] width 36 height 11
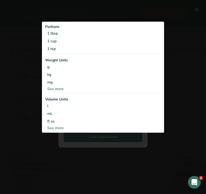
click at [63, 90] on div "See more" at bounding box center [103, 89] width 116 height 6
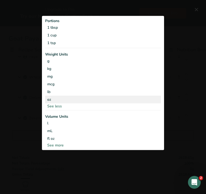
click at [54, 98] on div "oz" at bounding box center [103, 99] width 116 height 8
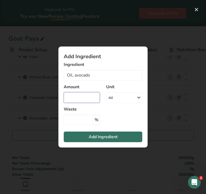
click at [90, 95] on input "Add ingredient modal" at bounding box center [82, 97] width 36 height 11
type input "0.33"
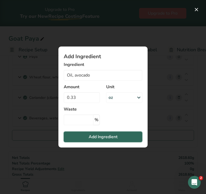
click at [99, 137] on span "Add Ingredient" at bounding box center [103, 137] width 29 height 6
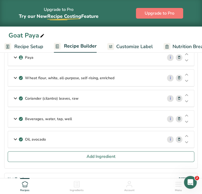
scroll to position [272, 0]
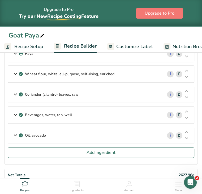
click at [88, 138] on div "Oil, avocado" at bounding box center [85, 135] width 155 height 16
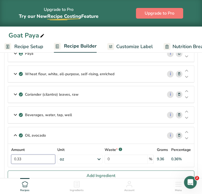
drag, startPoint x: 45, startPoint y: 158, endPoint x: 0, endPoint y: 159, distance: 44.9
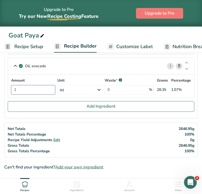
scroll to position [352, 0]
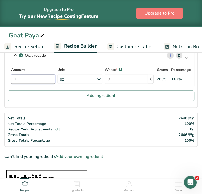
type input "1"
click at [197, 104] on section "Add Ingredients Manage Recipe Delete Recipe Duplicate Recipe Scale Recipe Save …" at bounding box center [101, 152] width 202 height 913
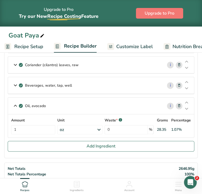
scroll to position [298, 0]
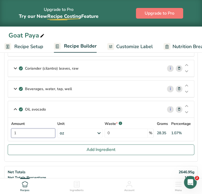
click at [29, 137] on input "1" at bounding box center [33, 132] width 44 height 9
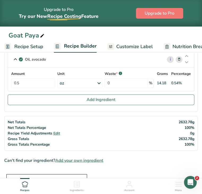
scroll to position [332, 0]
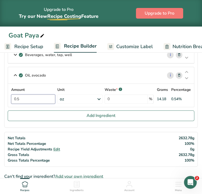
drag, startPoint x: 54, startPoint y: 102, endPoint x: 0, endPoint y: 103, distance: 54.5
click at [0, 103] on html "Upgrade to Pro Try our New Recipe Costing .a-29{fill:none;stroke-linecap:round;…" at bounding box center [101, 156] width 202 height 977
type input "1"
click at [64, 104] on div "Amount 1 Unit oz Portions 1 tbsp 1 cup 1 tsp Weight Units g kg mg See more Volu…" at bounding box center [101, 95] width 180 height 17
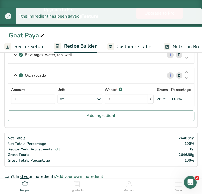
click at [67, 104] on div "oz" at bounding box center [79, 98] width 45 height 9
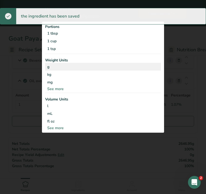
click at [61, 63] on div "g" at bounding box center [103, 67] width 116 height 8
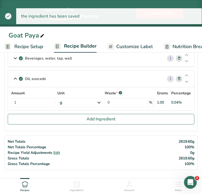
scroll to position [320, 0]
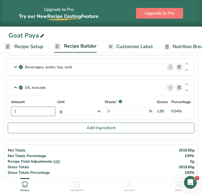
click at [45, 116] on input "1" at bounding box center [33, 110] width 44 height 9
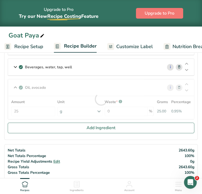
click at [199, 135] on section "Add Ingredients Manage Recipe Delete Recipe Duplicate Recipe Scale Recipe Save …" at bounding box center [101, 184] width 202 height 913
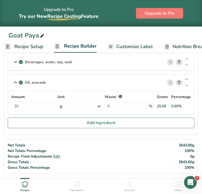
scroll to position [314, 0]
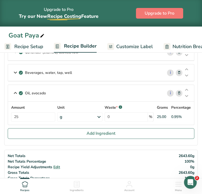
click at [88, 120] on div "g" at bounding box center [79, 116] width 45 height 9
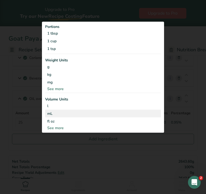
click at [66, 113] on div "mL" at bounding box center [103, 113] width 112 height 6
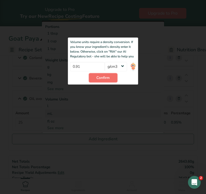
click at [97, 79] on span "Confirm" at bounding box center [102, 78] width 13 height 6
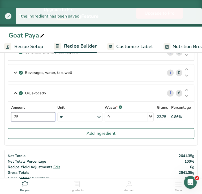
drag, startPoint x: 36, startPoint y: 118, endPoint x: 8, endPoint y: 118, distance: 27.6
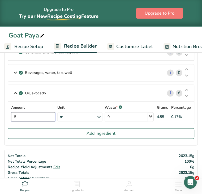
type input "5"
click at [194, 131] on section "Add Ingredients Manage Recipe Delete Recipe Duplicate Recipe Scale Recipe Save …" at bounding box center [101, 190] width 202 height 913
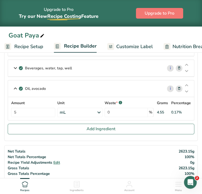
scroll to position [317, 0]
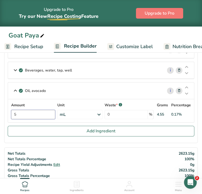
click at [40, 117] on input "5" at bounding box center [33, 114] width 44 height 9
type input "7"
click at [196, 117] on section "Add Ingredients Manage Recipe Delete Recipe Duplicate Recipe Scale Recipe Save …" at bounding box center [101, 188] width 202 height 913
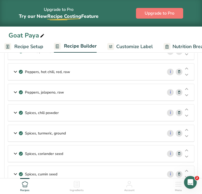
scroll to position [72, 0]
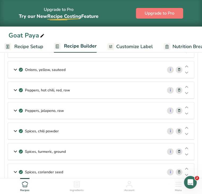
click at [114, 71] on div "Onions, yellow, sauteed" at bounding box center [85, 69] width 155 height 16
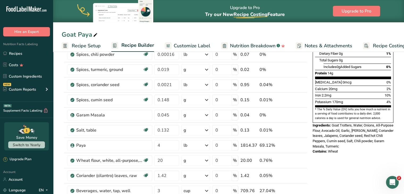
scroll to position [89, 0]
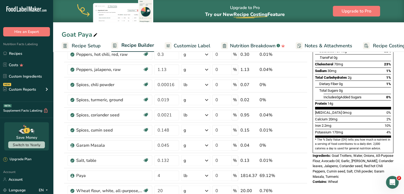
drag, startPoint x: 397, startPoint y: 39, endPoint x: 388, endPoint y: 1, distance: 38.3
click at [199, 1] on main "Upgrade to Pro Try our New Recipe Costing .a-29{fill:none;stroke-linecap:round;…" at bounding box center [202, 195] width 404 height 569
click at [199, 45] on span "Nutrition Breakdown" at bounding box center [252, 45] width 45 height 7
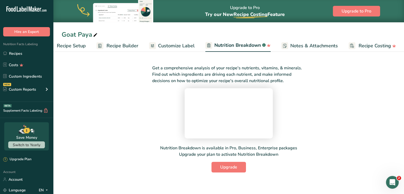
click at [181, 45] on span "Customize Label" at bounding box center [176, 45] width 37 height 7
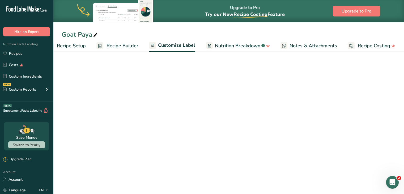
scroll to position [0, 15]
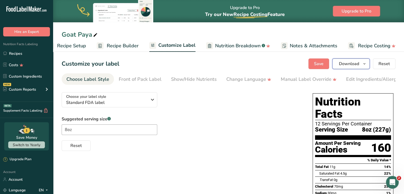
click at [199, 63] on span "Download" at bounding box center [349, 64] width 20 height 6
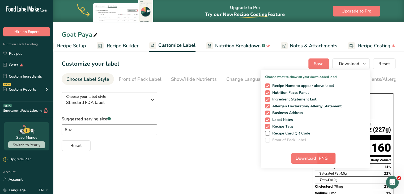
click at [199, 156] on span "PNG" at bounding box center [323, 158] width 9 height 6
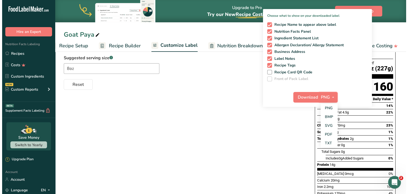
scroll to position [62, 0]
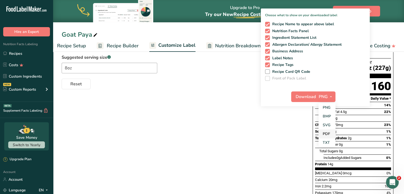
click at [199, 133] on link "PDF" at bounding box center [326, 133] width 17 height 9
click at [199, 95] on span "Download" at bounding box center [306, 96] width 20 height 6
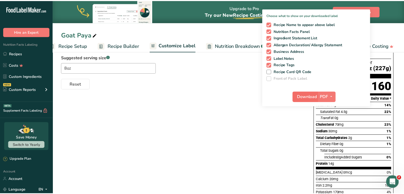
scroll to position [0, 11]
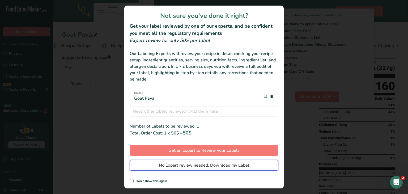
click at [199, 164] on span "No Expert review needed. Download my Label" at bounding box center [204, 165] width 90 height 6
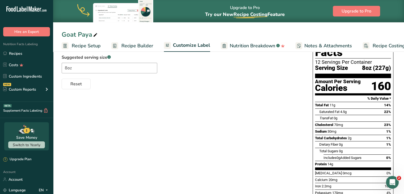
scroll to position [0, 11]
